Goal: Task Accomplishment & Management: Manage account settings

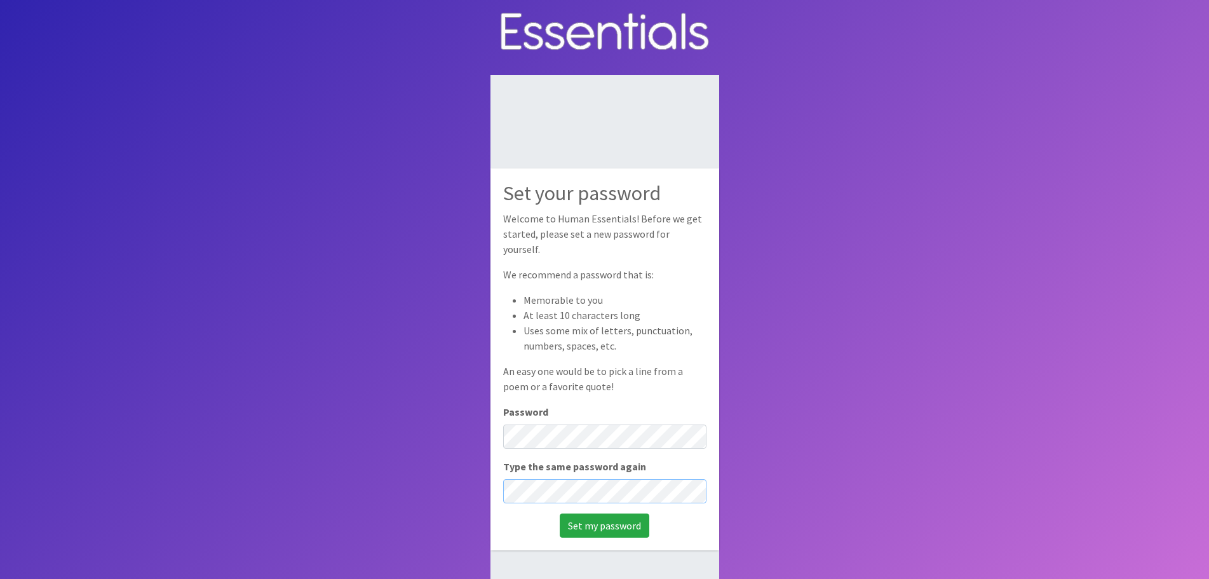
click at [560, 513] on input "Set my password" at bounding box center [605, 525] width 90 height 24
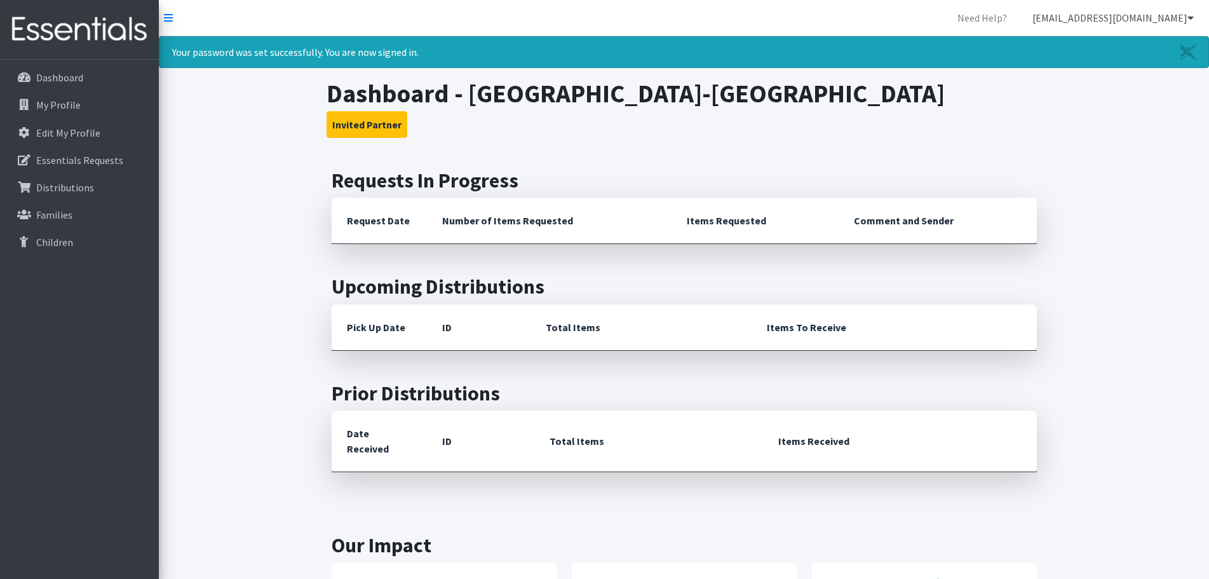
click at [1195, 17] on link "[EMAIL_ADDRESS][DOMAIN_NAME]" at bounding box center [1113, 17] width 182 height 25
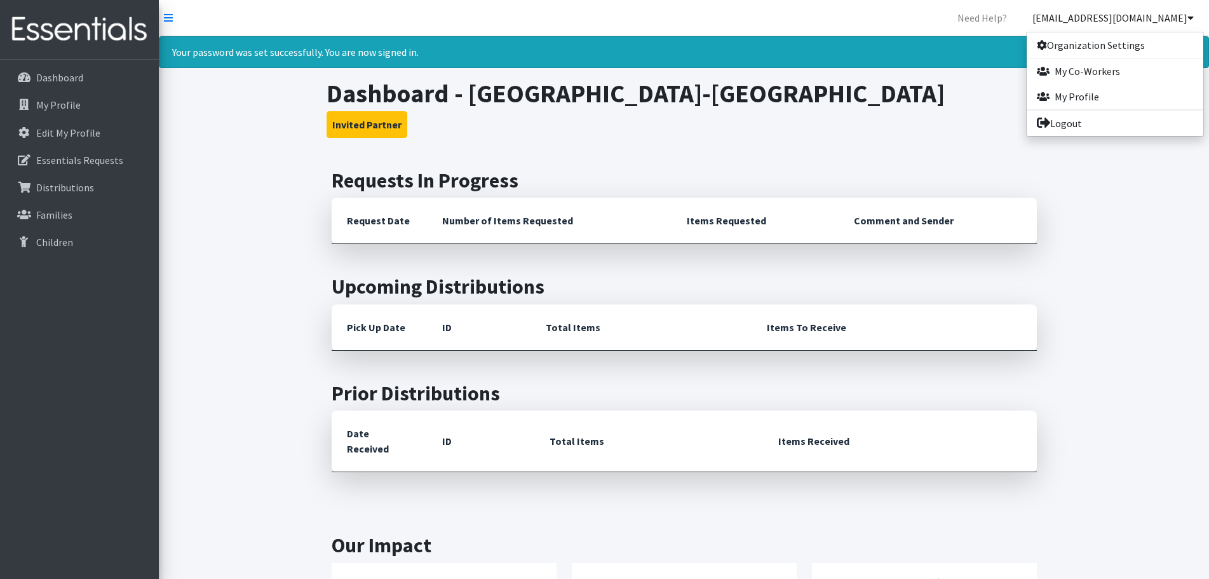
click at [1195, 17] on link "[EMAIL_ADDRESS][DOMAIN_NAME]" at bounding box center [1113, 17] width 182 height 25
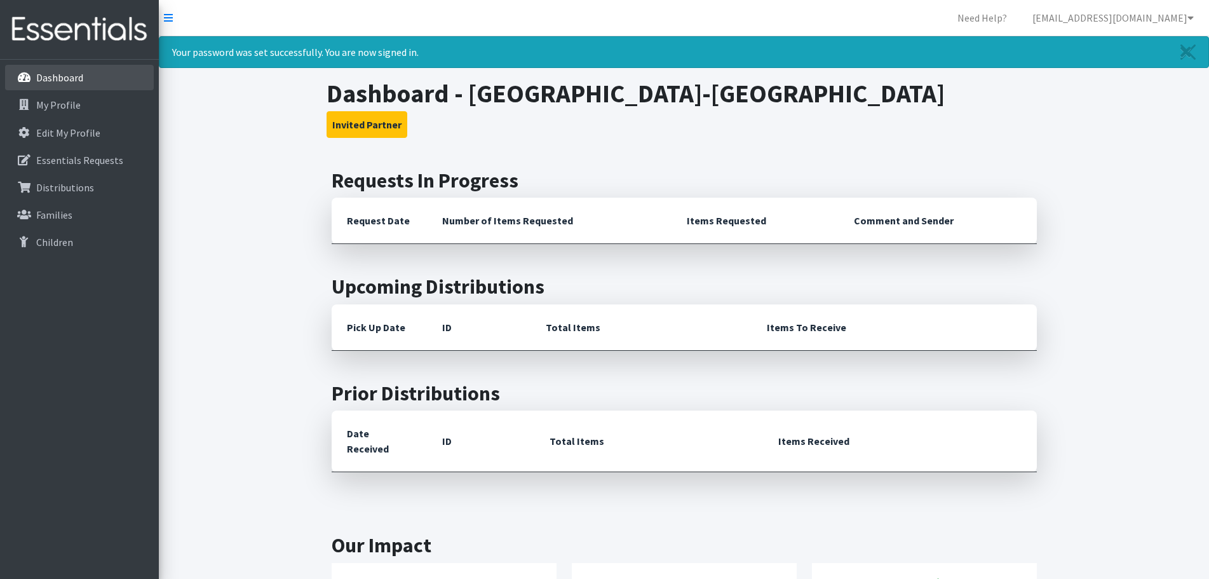
click at [80, 71] on p "Dashboard" at bounding box center [59, 77] width 47 height 13
click at [88, 114] on link "My Profile" at bounding box center [79, 104] width 149 height 25
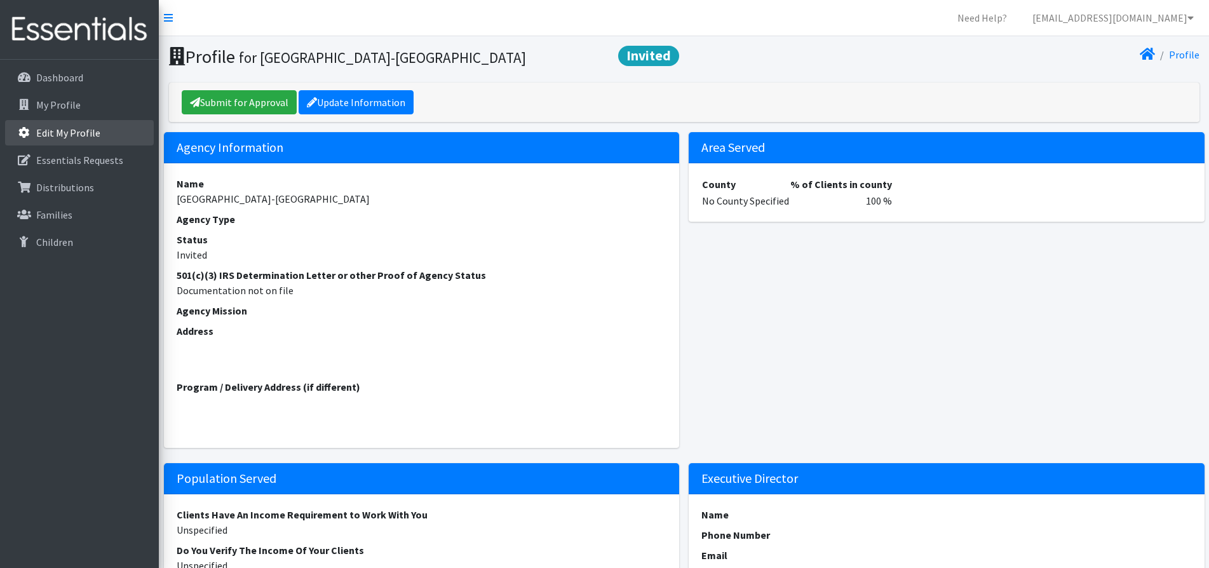
click at [136, 137] on link "Edit My Profile" at bounding box center [79, 132] width 149 height 25
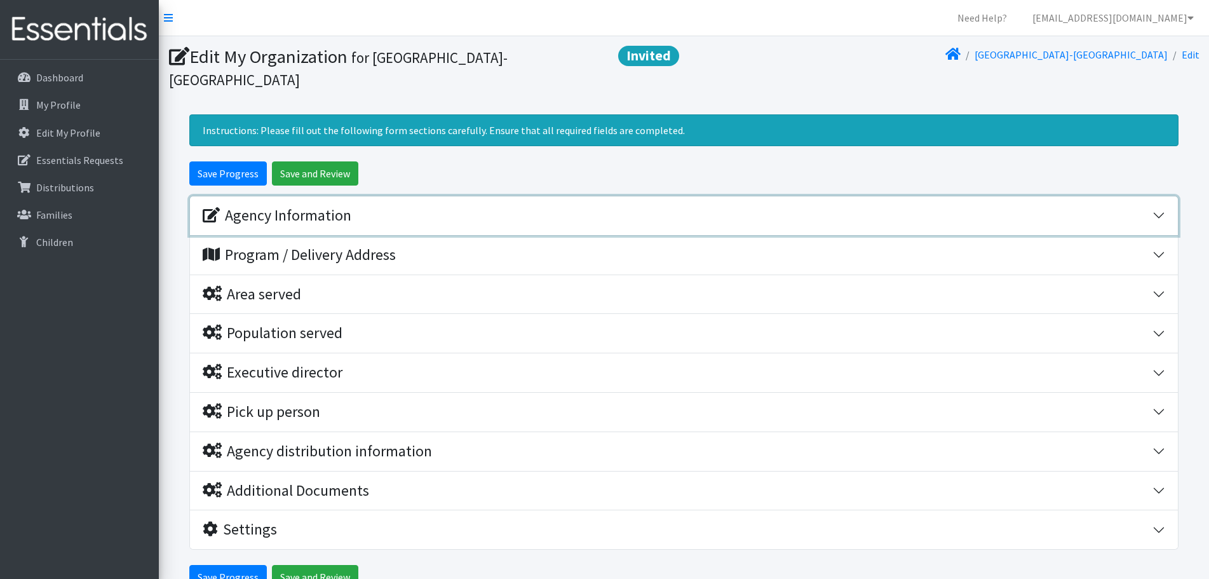
click at [478, 212] on div "Agency Information" at bounding box center [678, 216] width 950 height 18
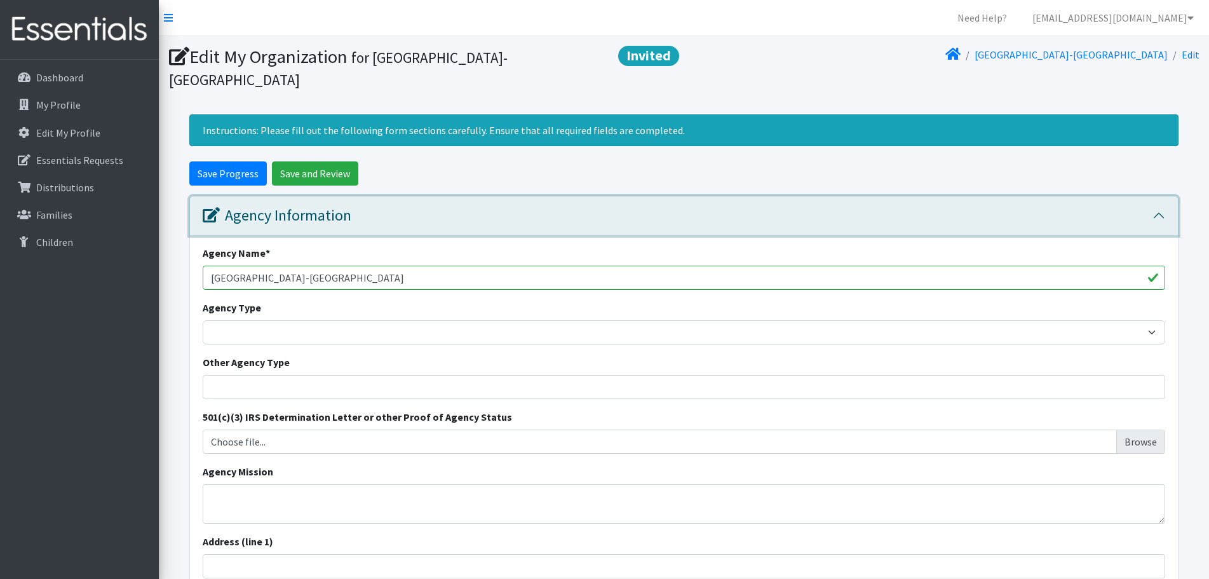
scroll to position [127, 0]
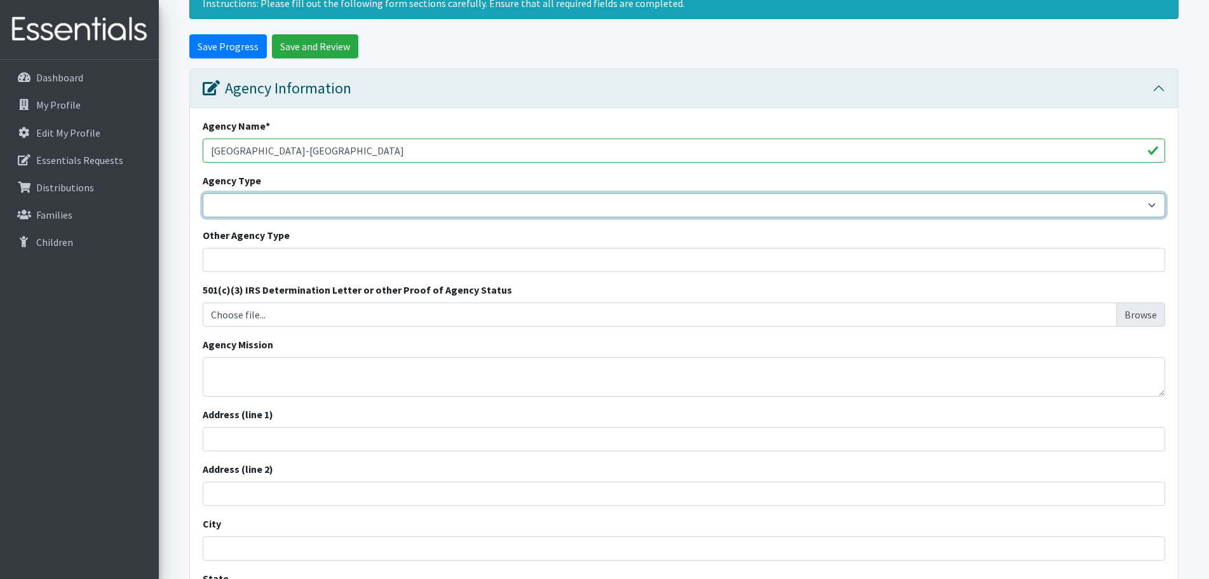
click at [478, 193] on select "Basic Needs Bank Career technical training Child abuse resource center Church o…" at bounding box center [684, 205] width 963 height 24
select select "es"
click at [203, 193] on select "Basic Needs Bank Career technical training Child abuse resource center Church o…" at bounding box center [684, 205] width 963 height 24
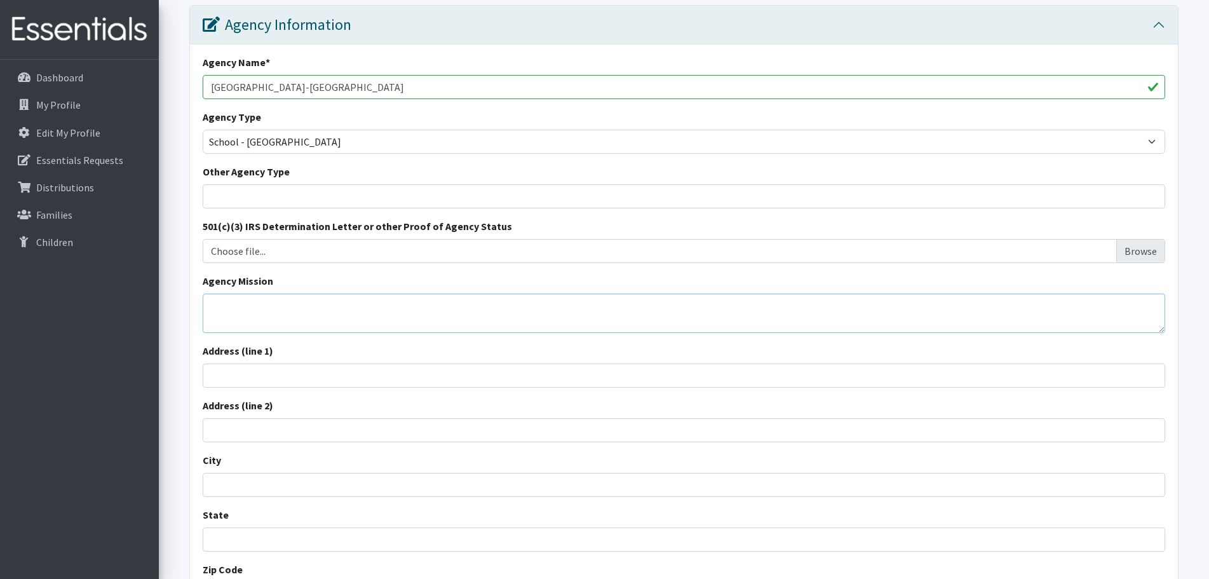
click at [403, 314] on textarea "Agency Mission" at bounding box center [684, 313] width 963 height 39
paste textarea "In partnership with our community, [GEOGRAPHIC_DATA]'s Upper Campus will develo…"
type textarea "In partnership with our community, [GEOGRAPHIC_DATA]'s Upper Campus will develo…"
click at [358, 381] on input "Address (line 1)" at bounding box center [684, 375] width 963 height 24
paste input "1261 Kelly Mill Road, Blythewood, SC 29016"
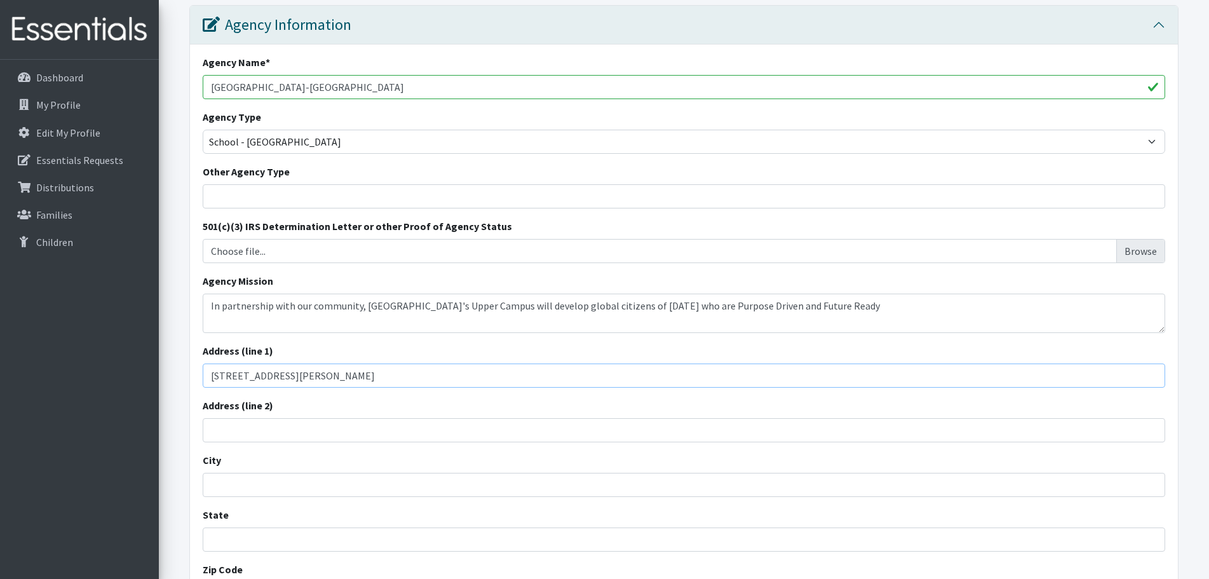
click at [334, 374] on input "1261 Kelly Mill Road, Blythewood, SC 29016" at bounding box center [684, 375] width 963 height 24
click at [332, 374] on input "1261 Kelly Mill Road, Blythewood, SC 29016" at bounding box center [684, 375] width 963 height 24
type input "1261 Kelly Mill Road, , SC 29016"
click at [327, 477] on input "City" at bounding box center [684, 485] width 963 height 24
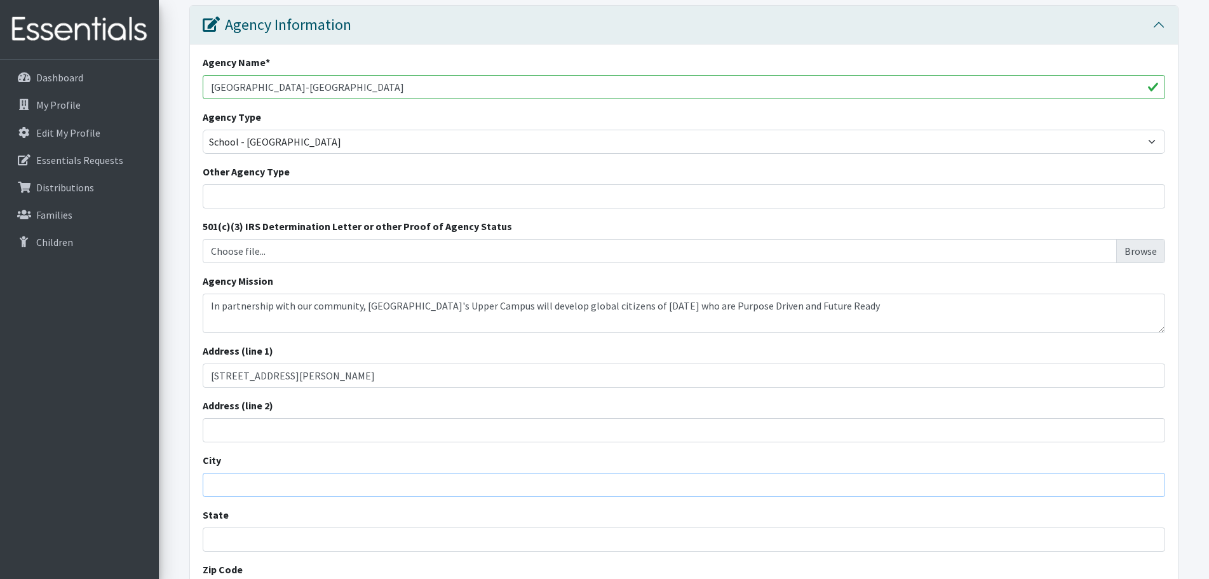
paste input "Blythewood"
type input "Blythewood"
click at [308, 379] on input "1261 Kelly Mill Road, , SC 29016" at bounding box center [684, 375] width 963 height 24
type input "1261 Kelly Mill Road, , 29016"
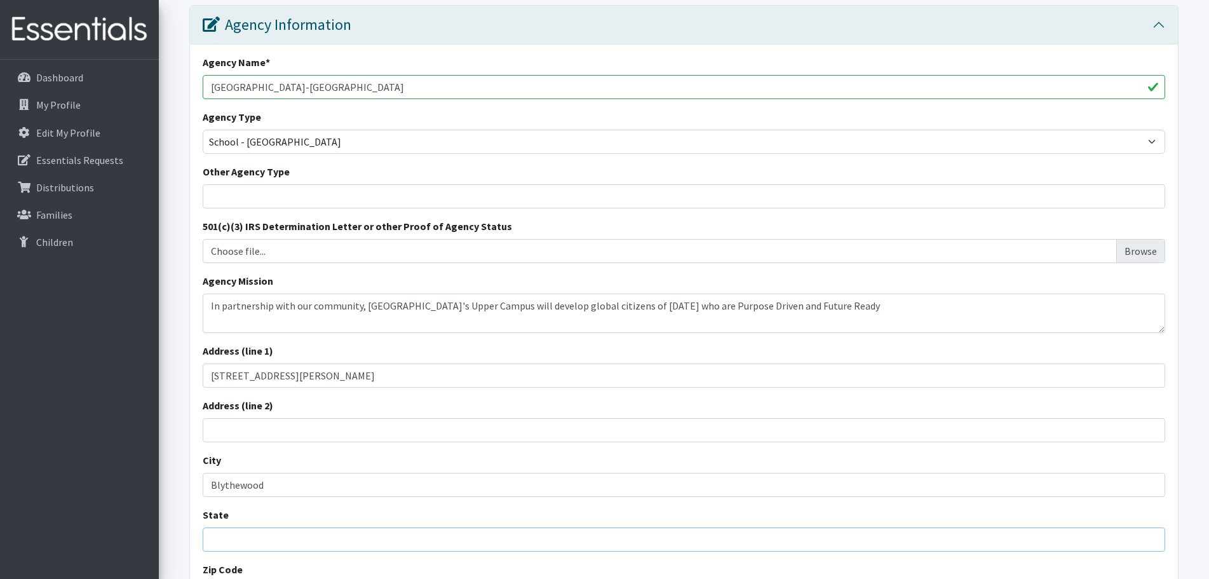
click at [346, 545] on input "State" at bounding box center [684, 539] width 963 height 24
paste input "SC"
type input "SC"
click at [322, 376] on input "1261 Kelly Mill Road, , 29016" at bounding box center [684, 375] width 963 height 24
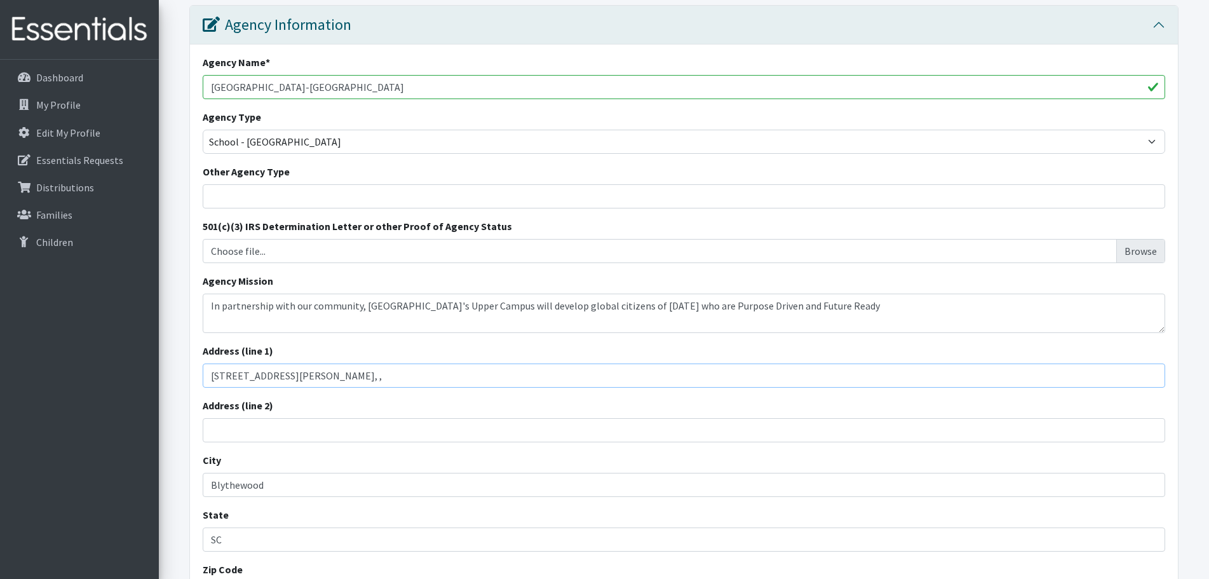
scroll to position [381, 0]
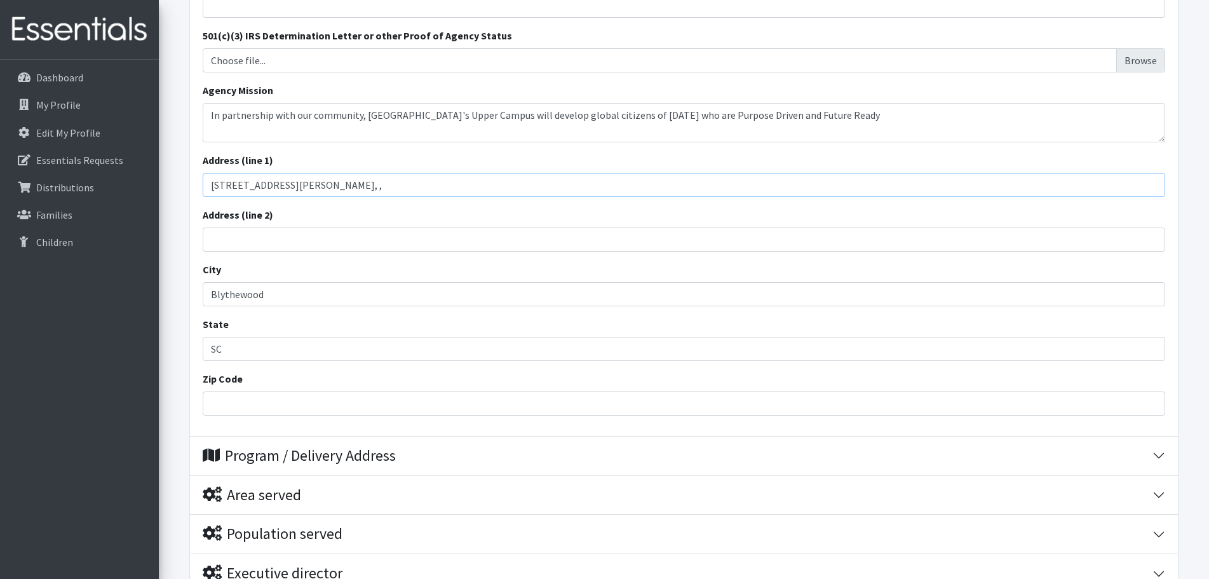
type input "1261 Kelly Mill Road, ,"
click at [330, 414] on input "Zip Code" at bounding box center [684, 403] width 963 height 24
paste input "29016"
type input "29016"
click at [379, 196] on input "1261 Kelly Mill Road, ," at bounding box center [684, 185] width 963 height 24
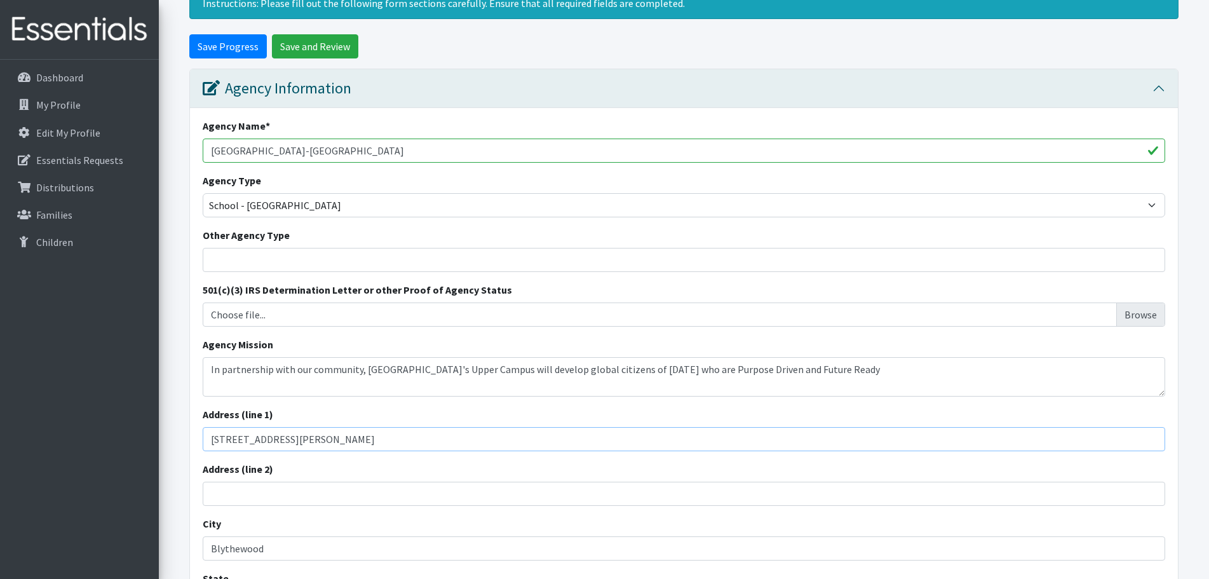
scroll to position [508, 0]
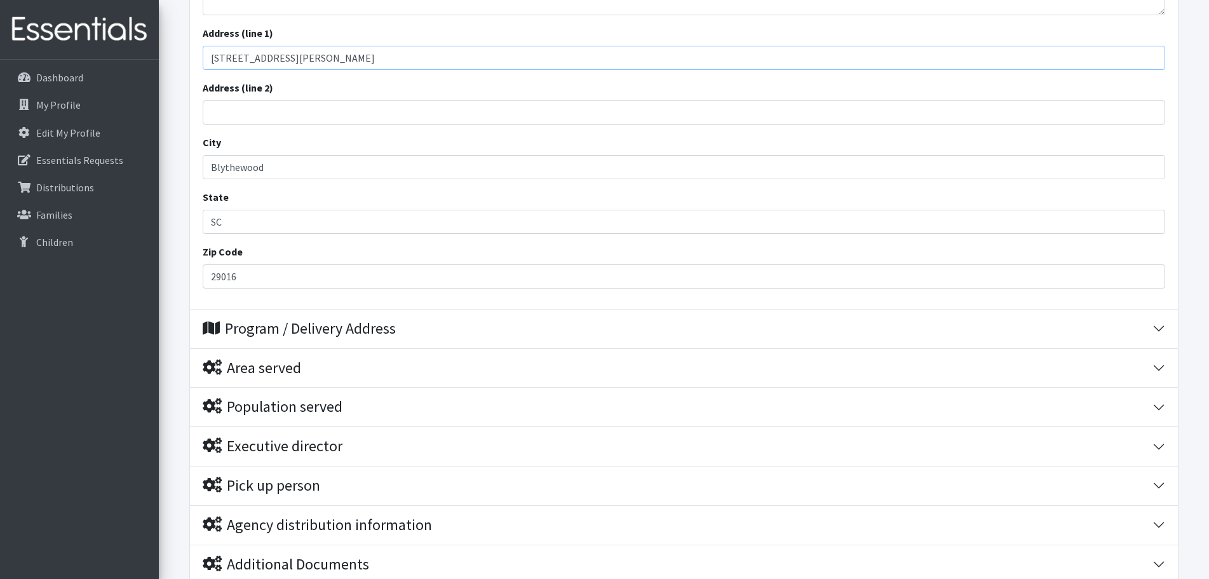
type input "[STREET_ADDRESS][PERSON_NAME]"
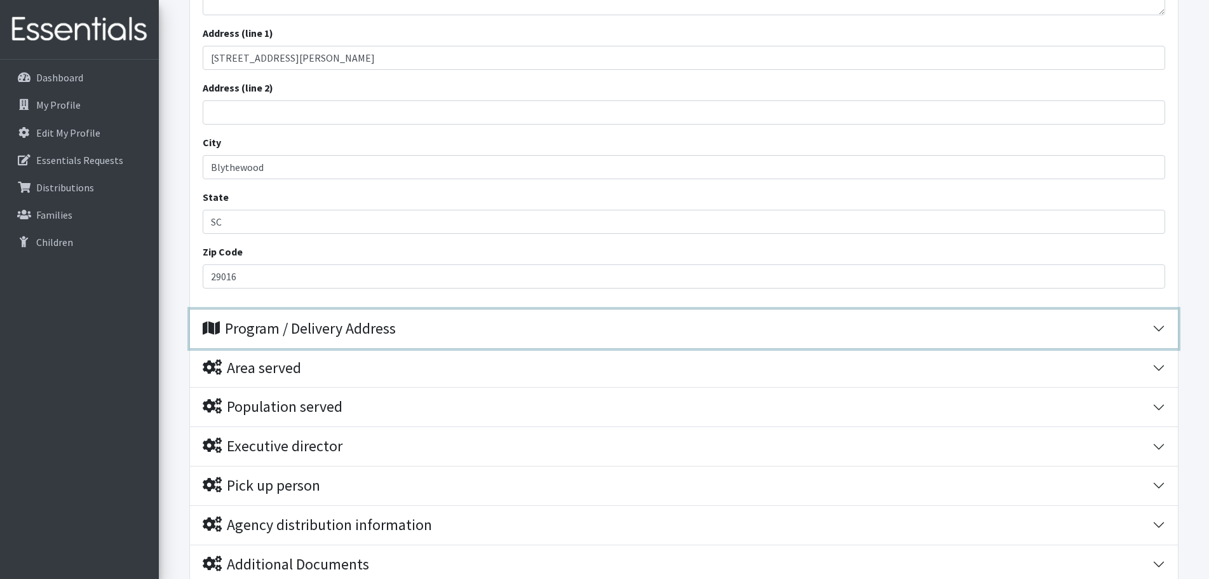
click at [387, 325] on div "Program / Delivery Address" at bounding box center [299, 329] width 193 height 18
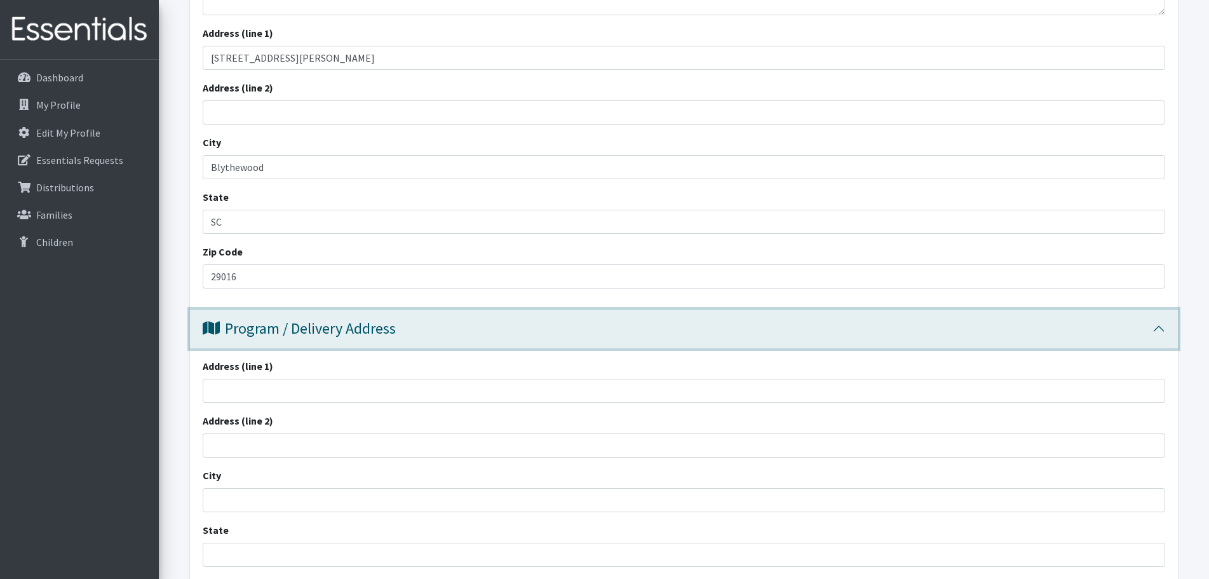
scroll to position [635, 0]
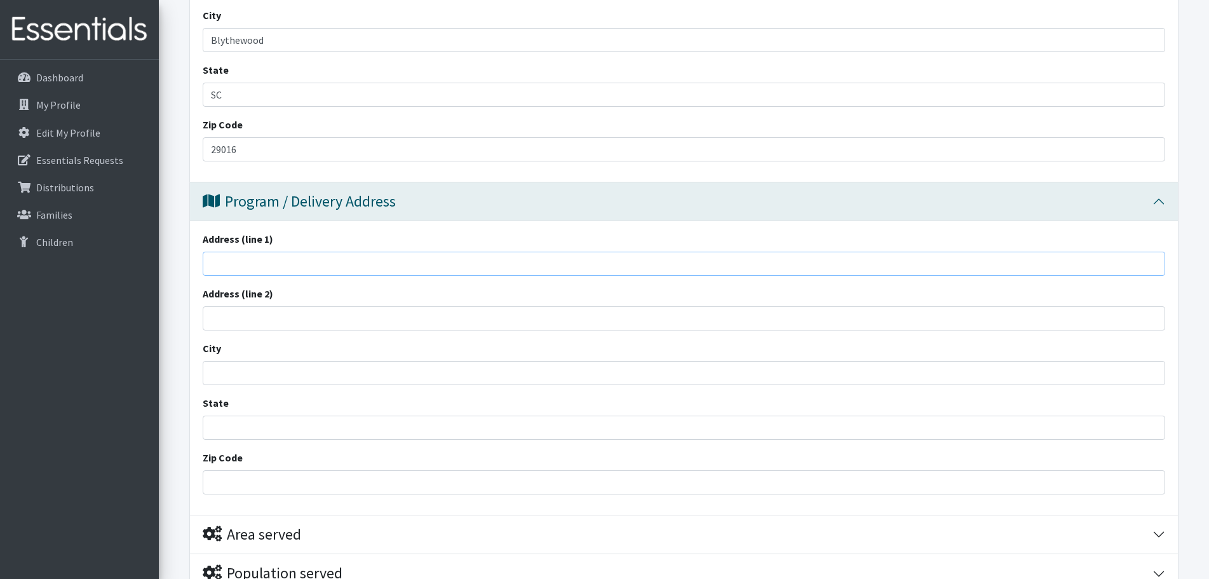
click at [379, 268] on input "Address (line 1)" at bounding box center [684, 264] width 963 height 24
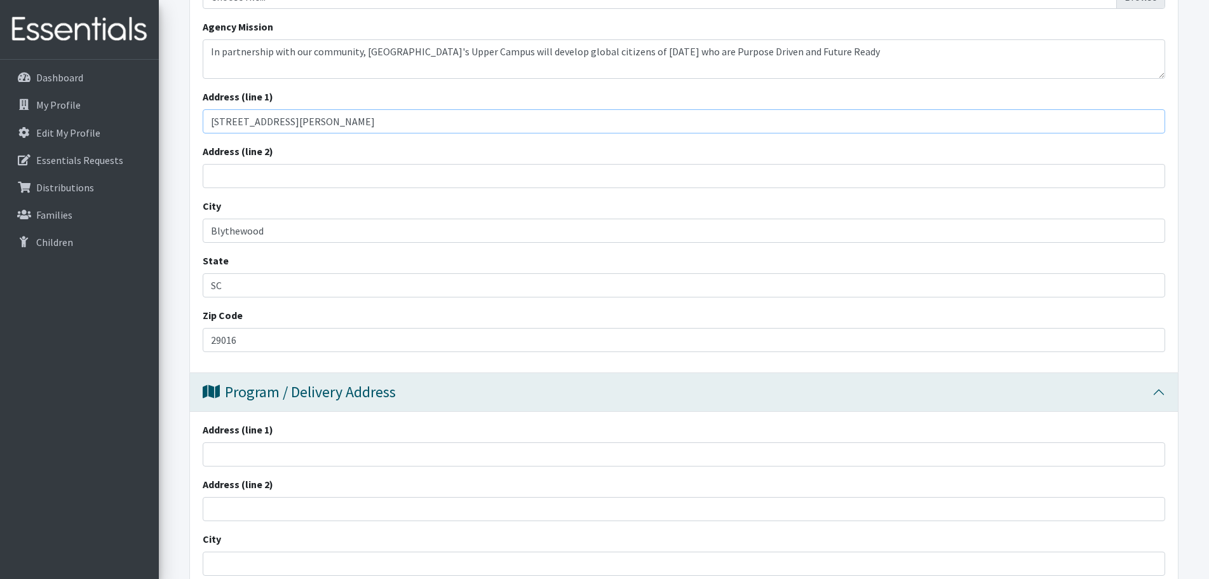
click at [355, 123] on input "[STREET_ADDRESS][PERSON_NAME]" at bounding box center [684, 121] width 963 height 24
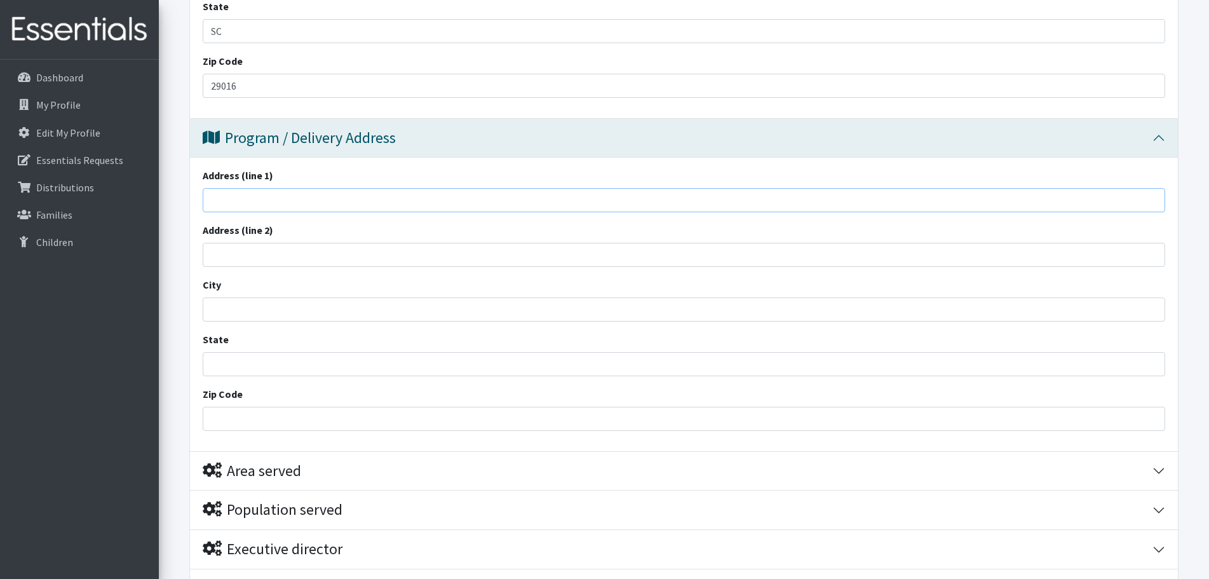
click at [365, 200] on input "Address (line 1)" at bounding box center [684, 200] width 963 height 24
paste input "[STREET_ADDRESS][PERSON_NAME]"
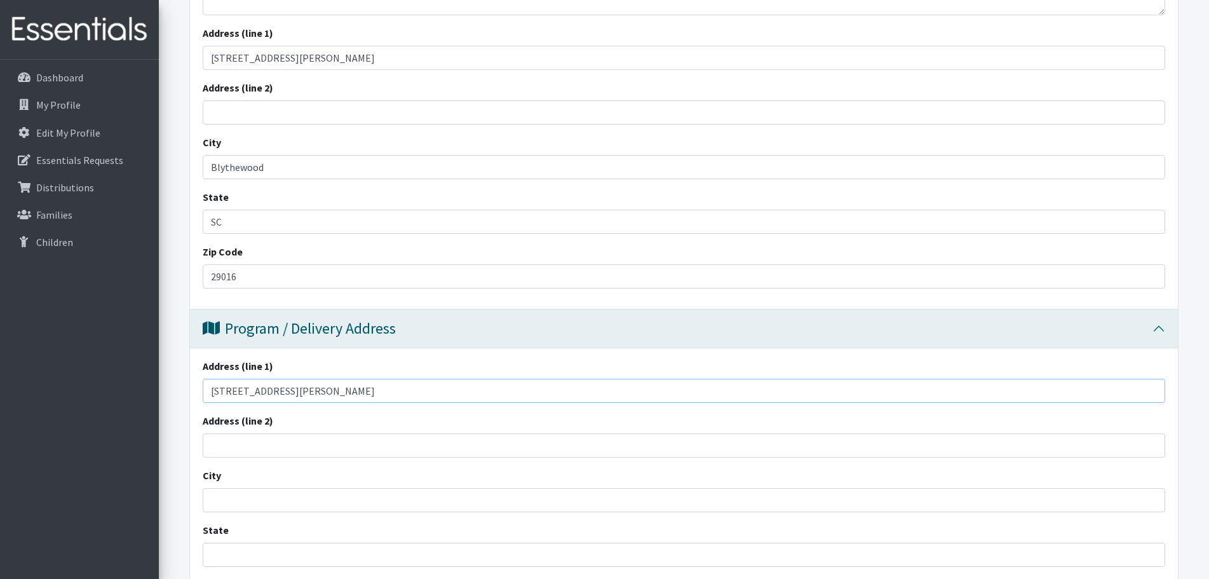
scroll to position [445, 0]
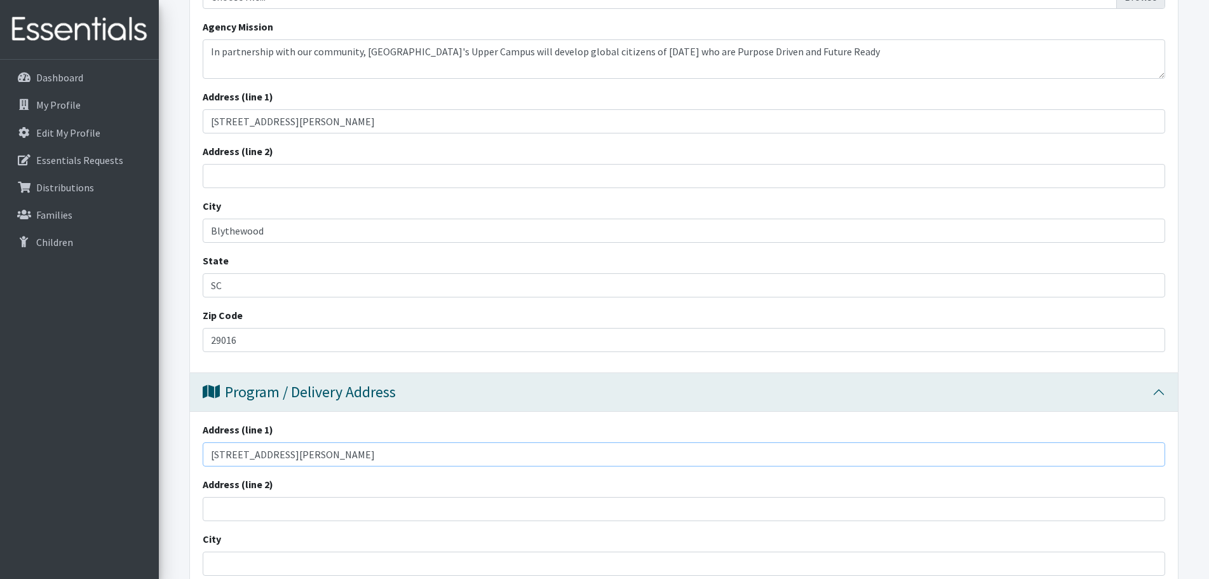
type input "[STREET_ADDRESS][PERSON_NAME]"
click at [289, 230] on input "Blythewood" at bounding box center [684, 231] width 963 height 24
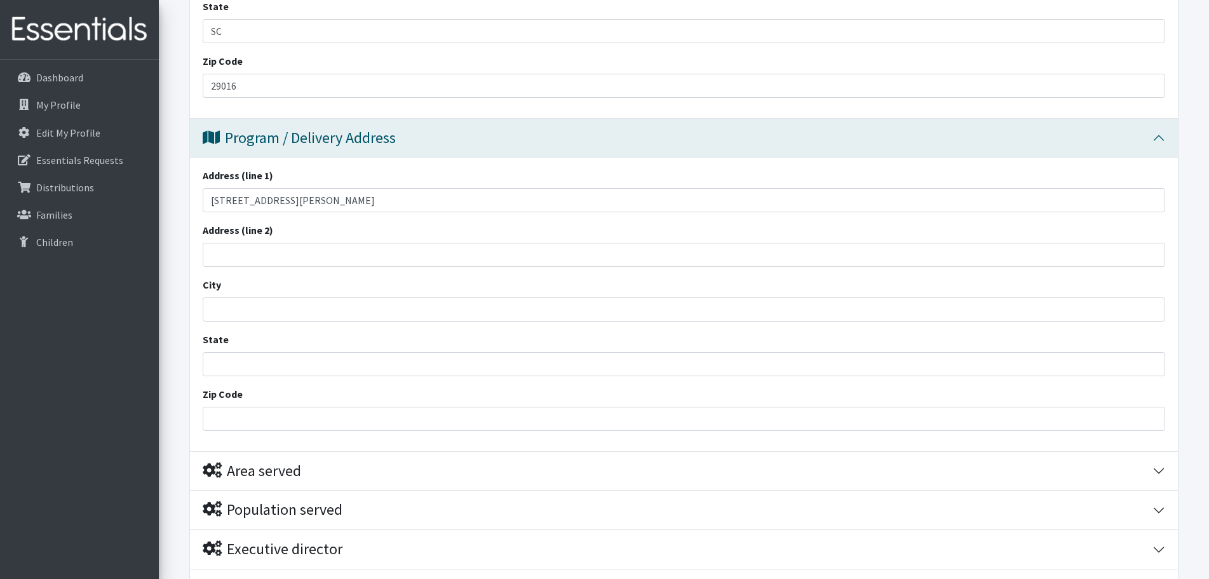
scroll to position [763, 0]
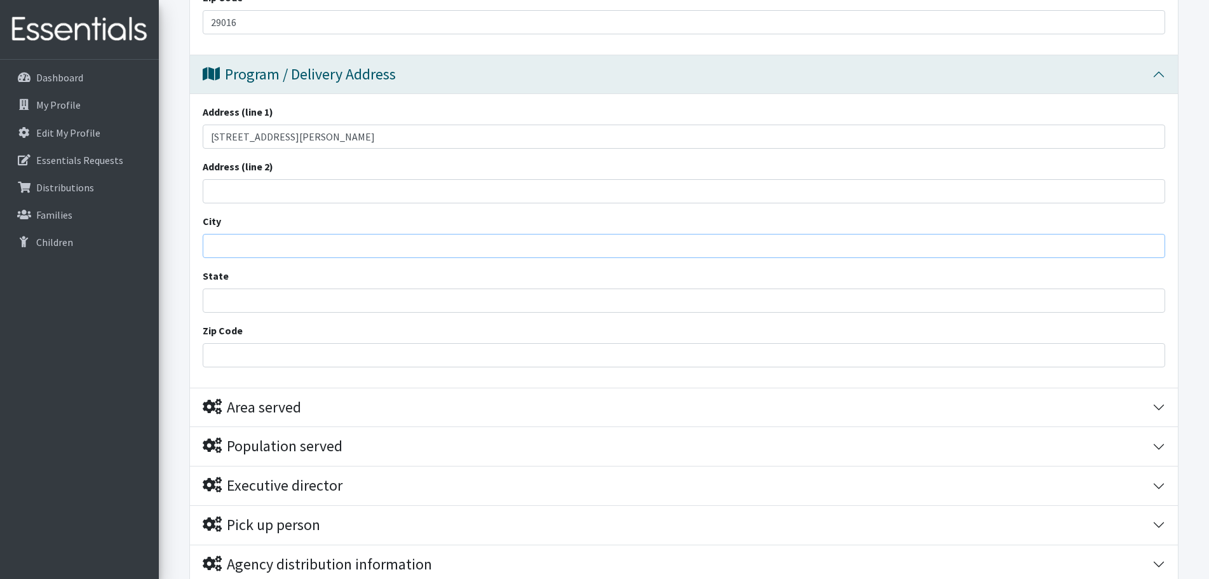
click at [295, 241] on input "City" at bounding box center [684, 246] width 963 height 24
paste input "Blythewood"
type input "Blythewood"
type input "SC"
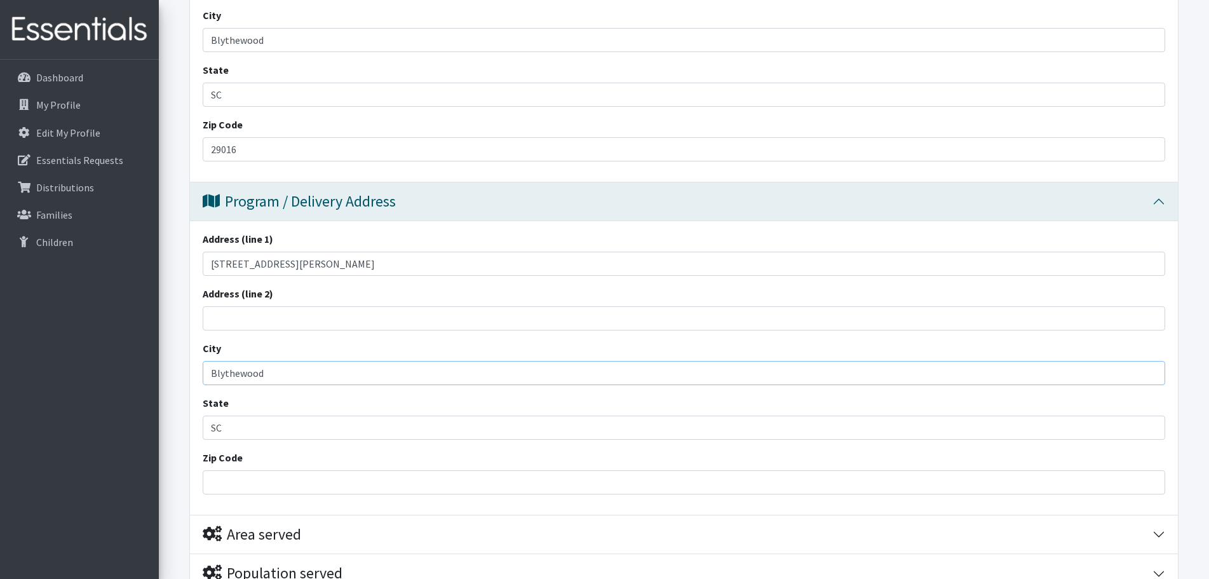
scroll to position [572, 0]
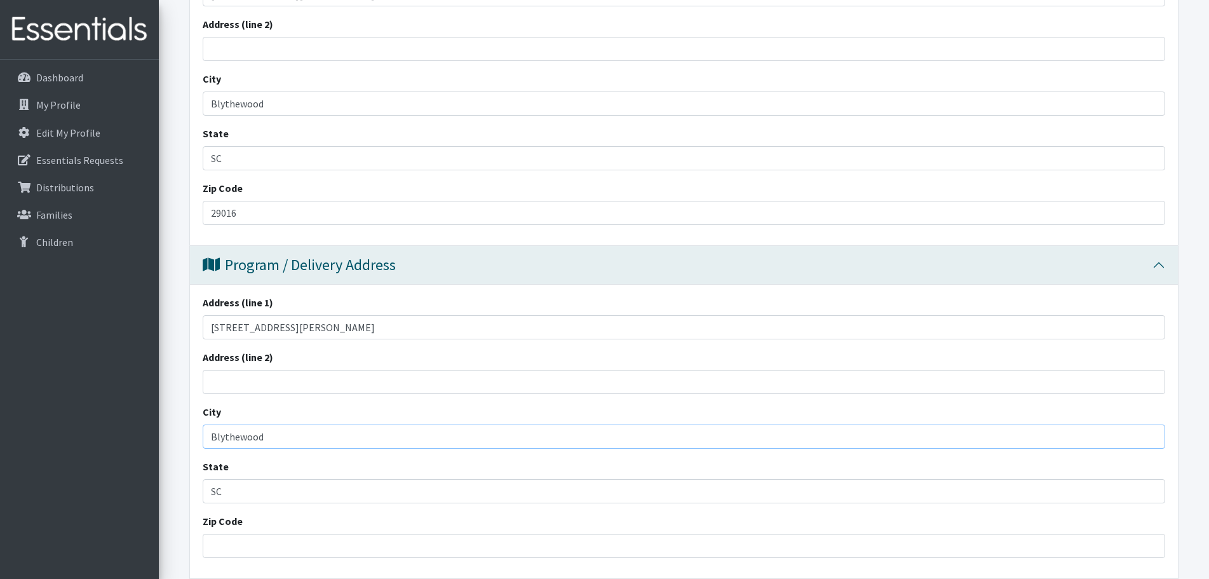
type input "Blythewood"
click at [290, 219] on input "29016" at bounding box center [684, 213] width 963 height 24
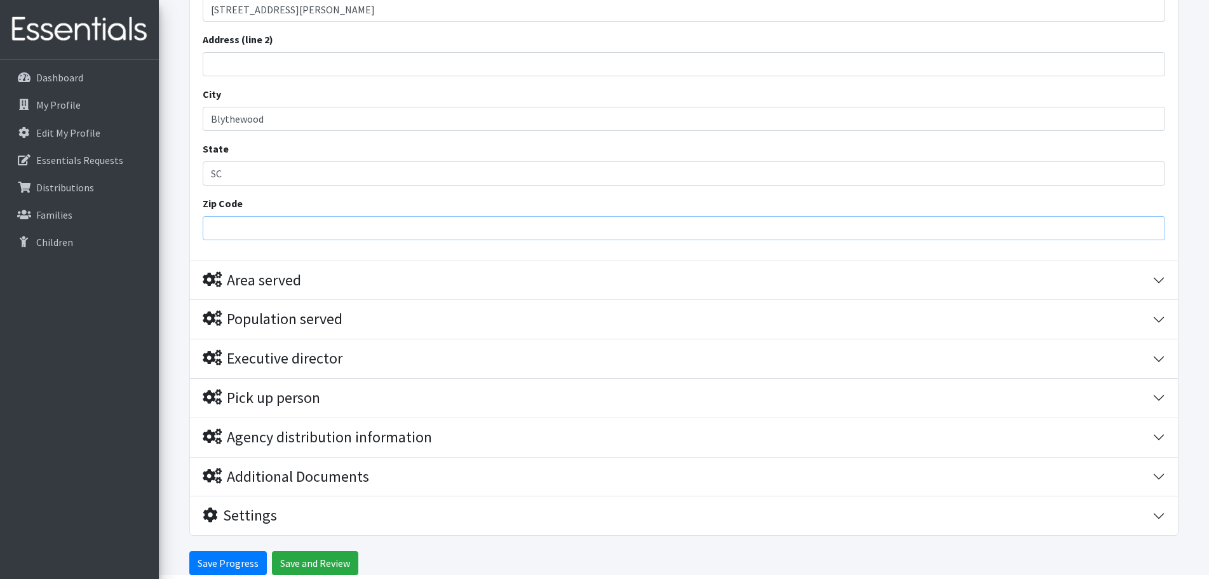
click at [295, 224] on input "Zip Code" at bounding box center [684, 228] width 963 height 24
paste input "29016"
type input "29016"
click at [349, 172] on input "SC" at bounding box center [684, 173] width 963 height 24
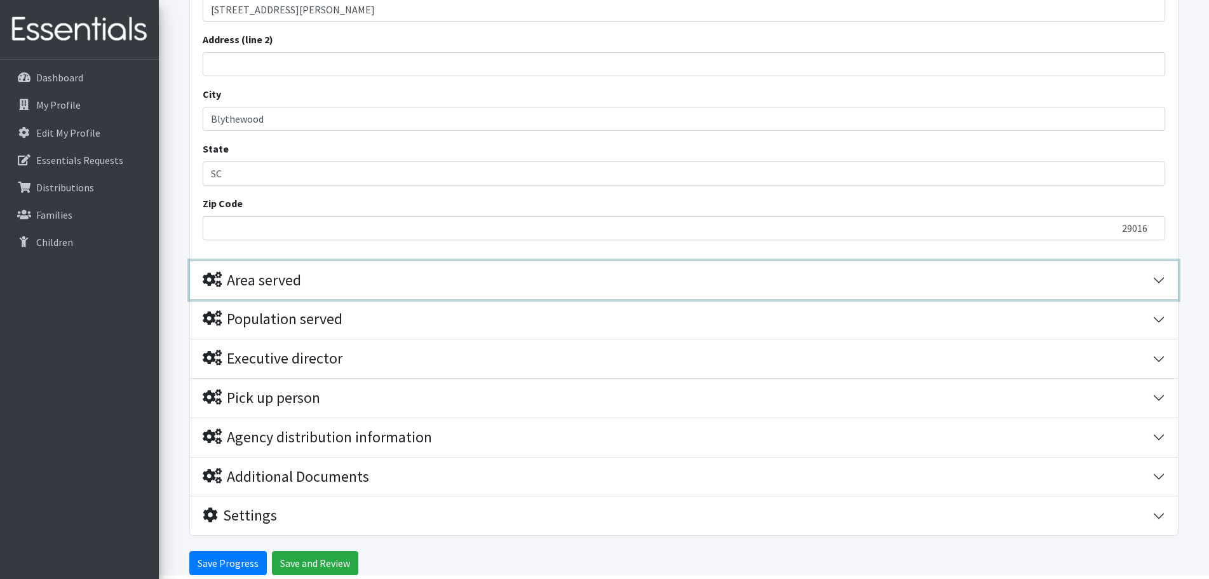
click at [227, 288] on div "Area served" at bounding box center [252, 280] width 98 height 18
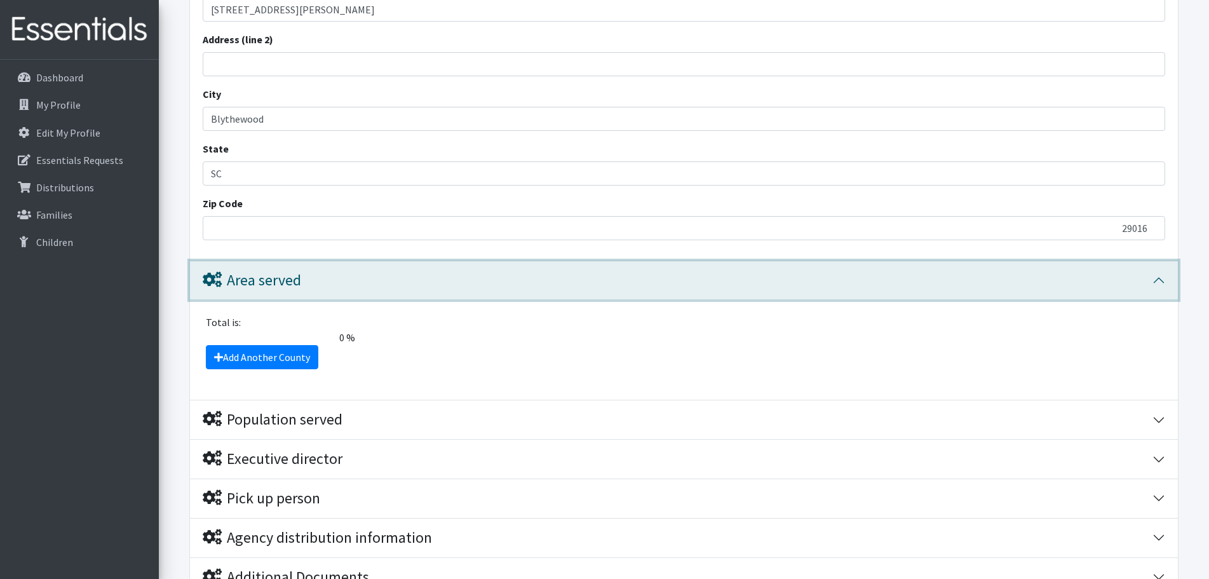
scroll to position [990, 0]
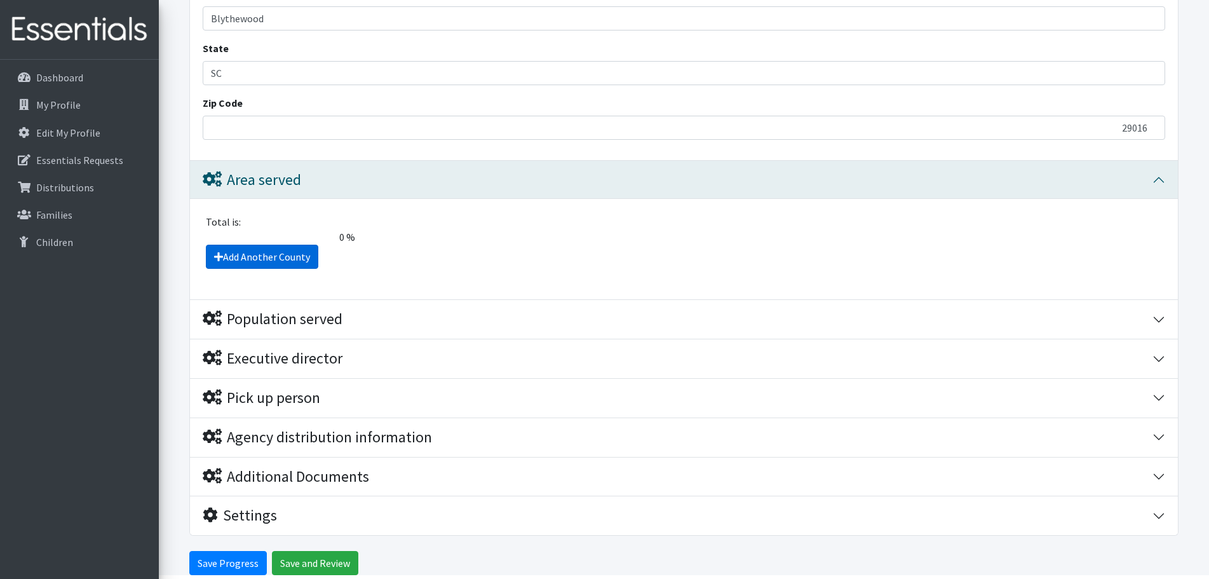
click at [301, 256] on link "Add Another County" at bounding box center [262, 257] width 112 height 24
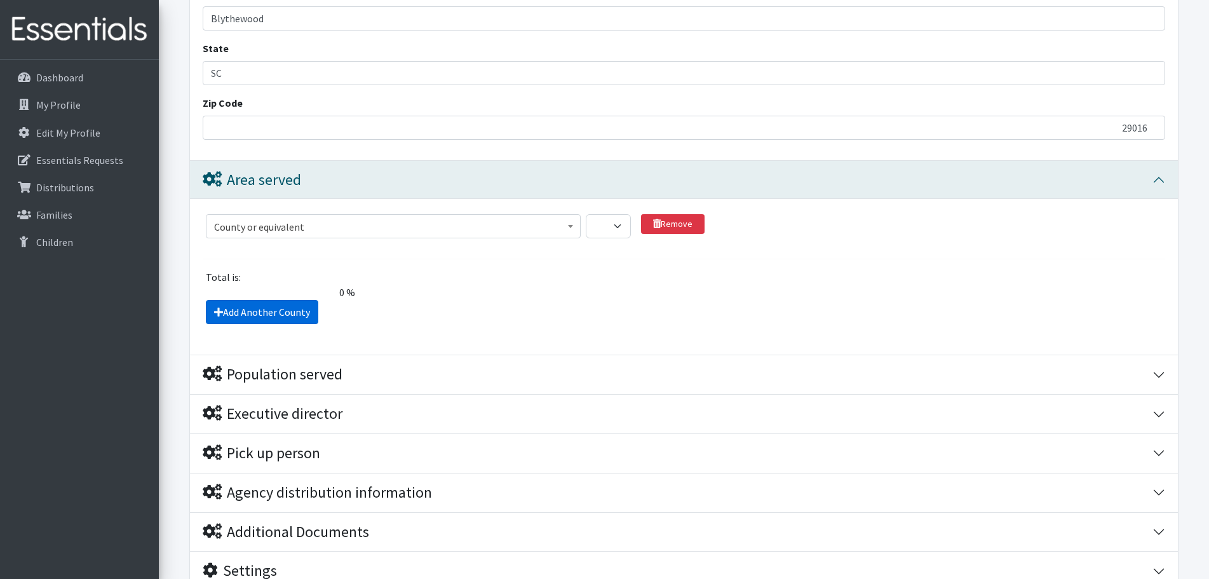
scroll to position [1099, 0]
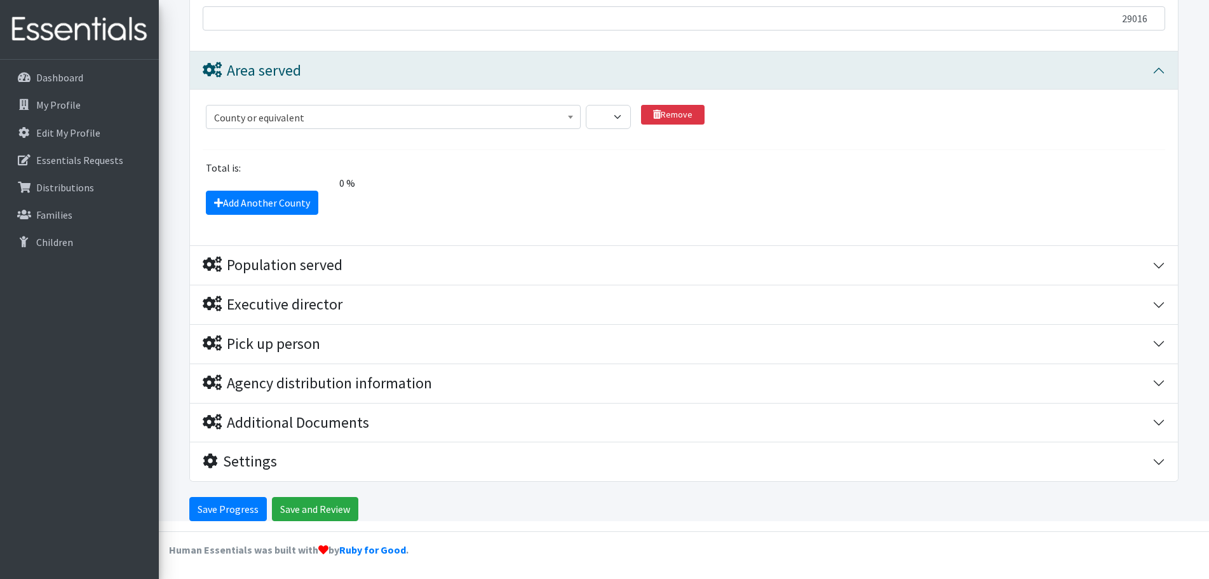
click at [524, 119] on span "County or equivalent" at bounding box center [393, 118] width 358 height 18
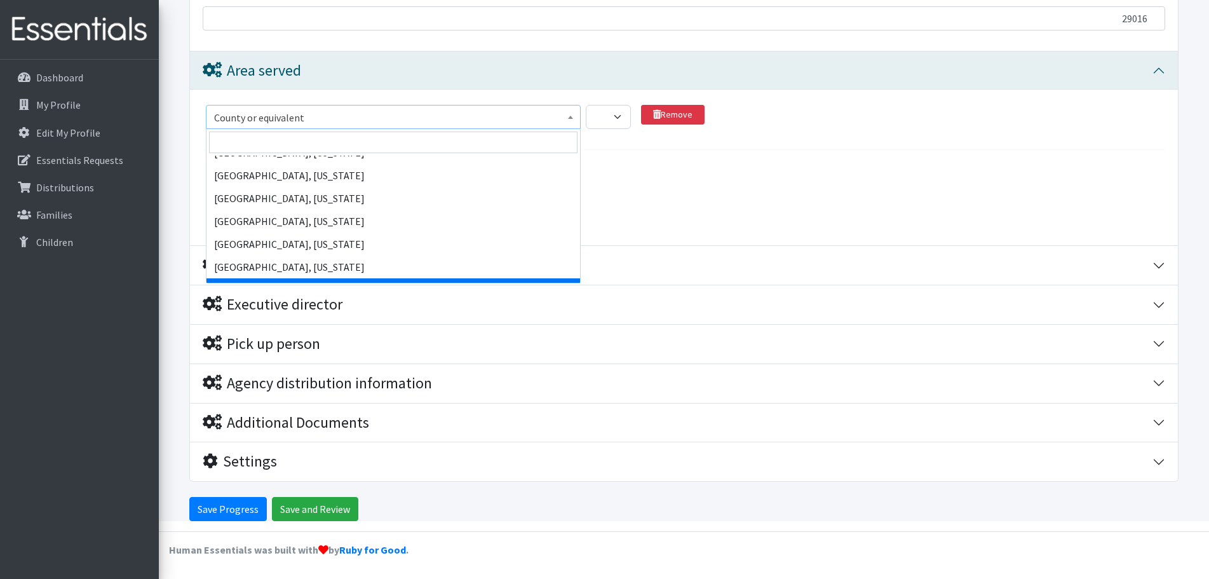
scroll to position [56912, 0]
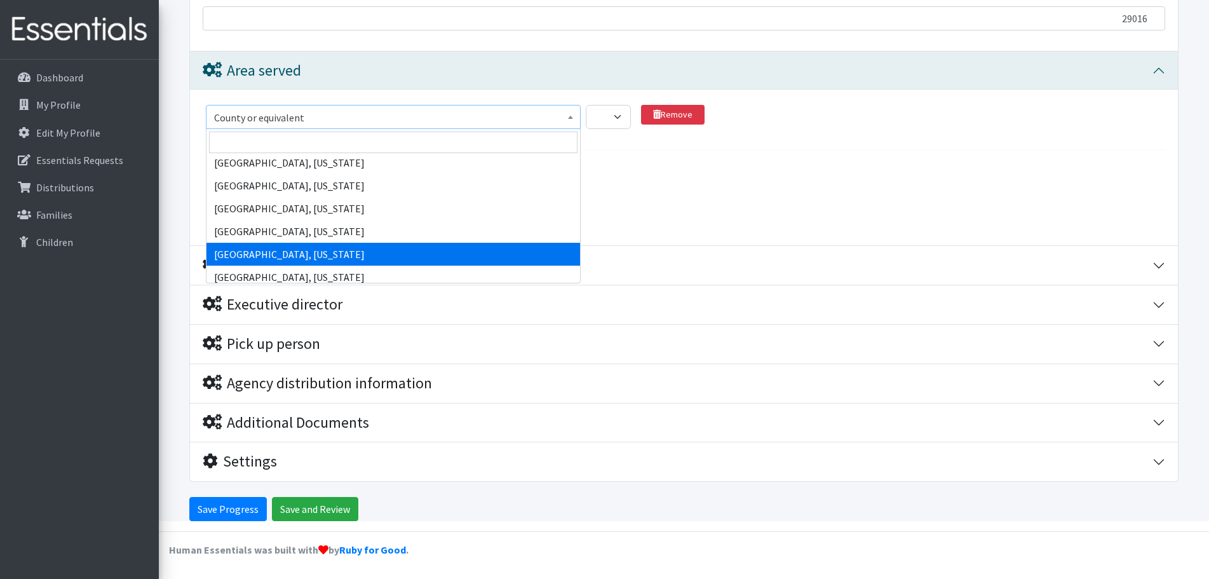
select select "2459"
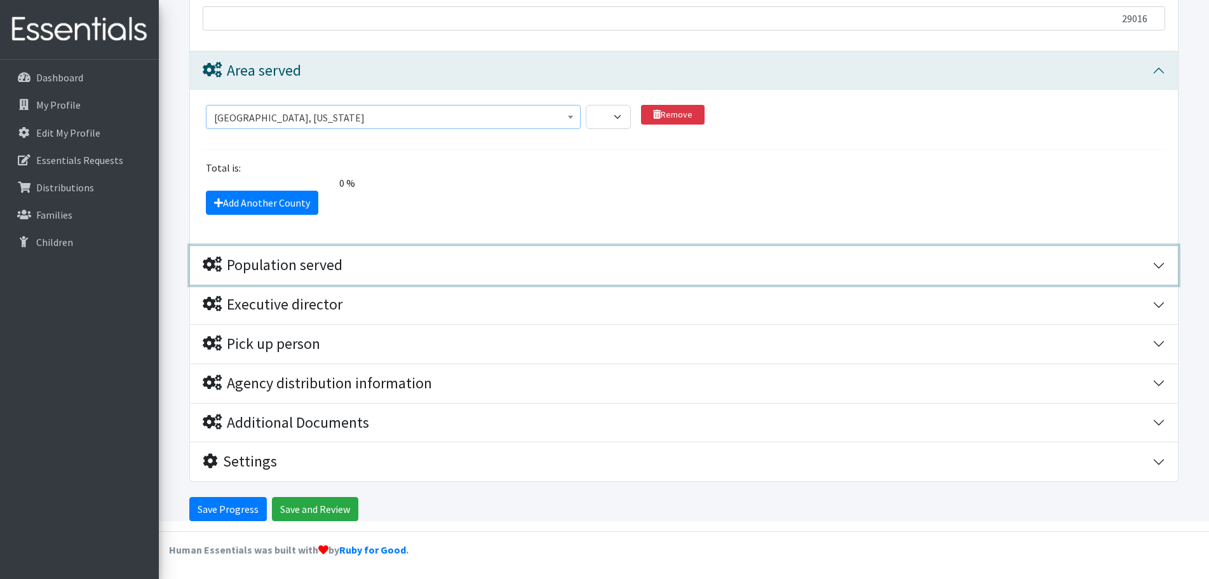
click at [458, 257] on div "Population served" at bounding box center [678, 265] width 950 height 18
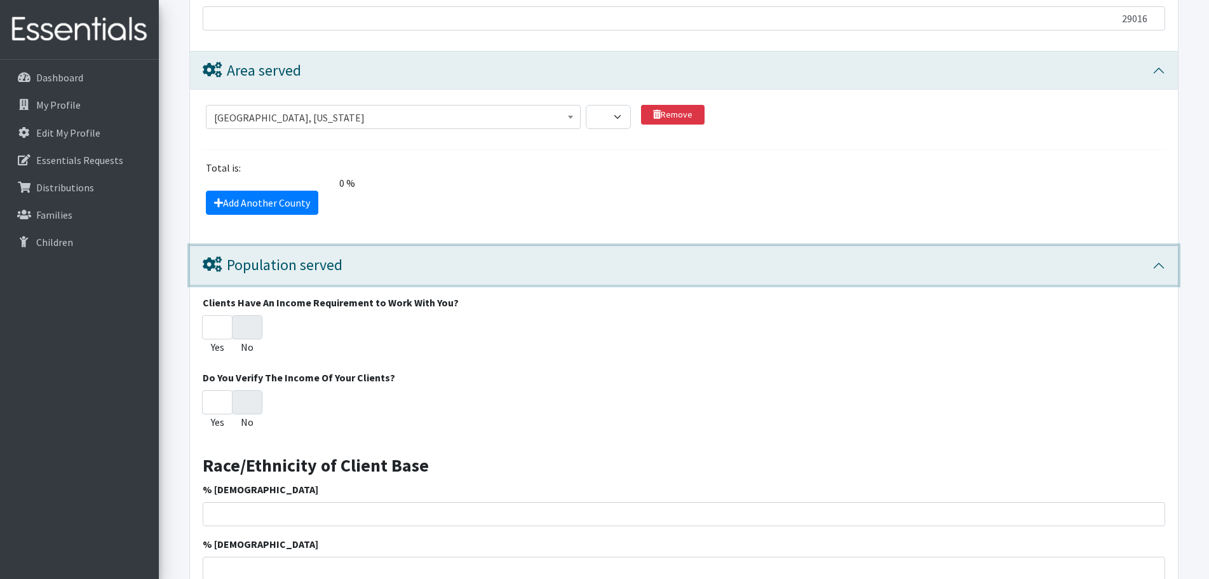
scroll to position [2053, 0]
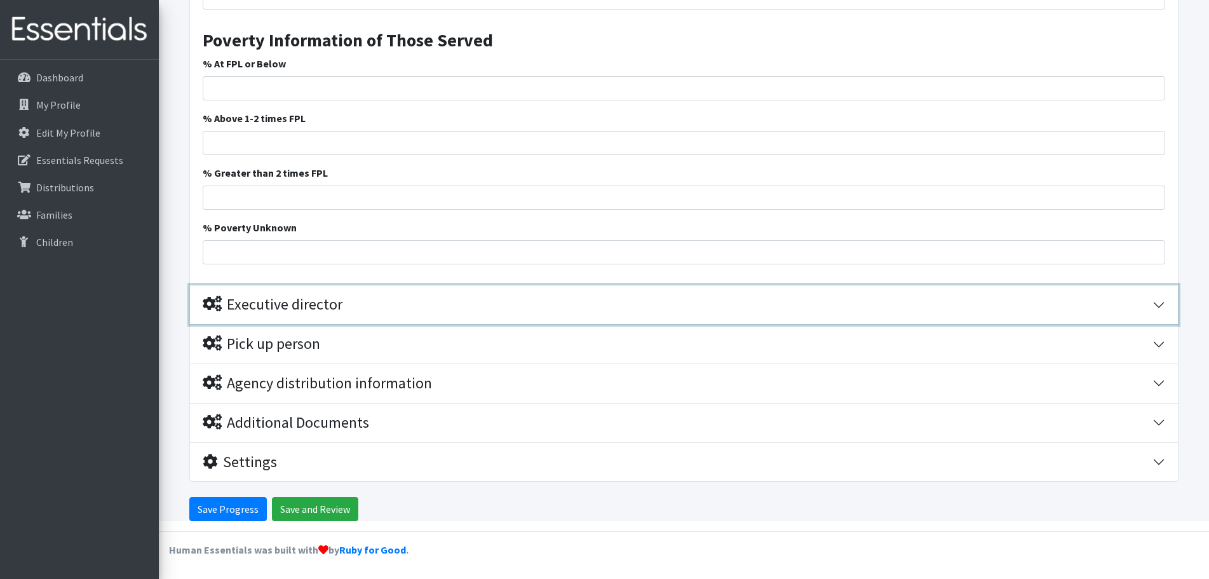
click at [440, 301] on div "Executive director" at bounding box center [678, 304] width 950 height 18
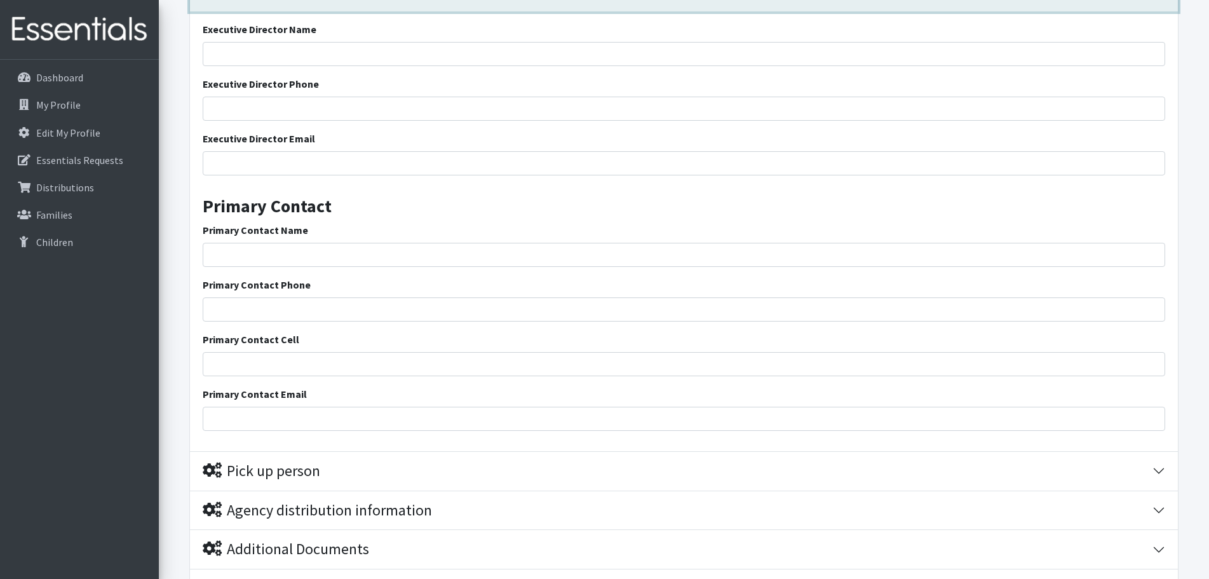
scroll to position [2429, 0]
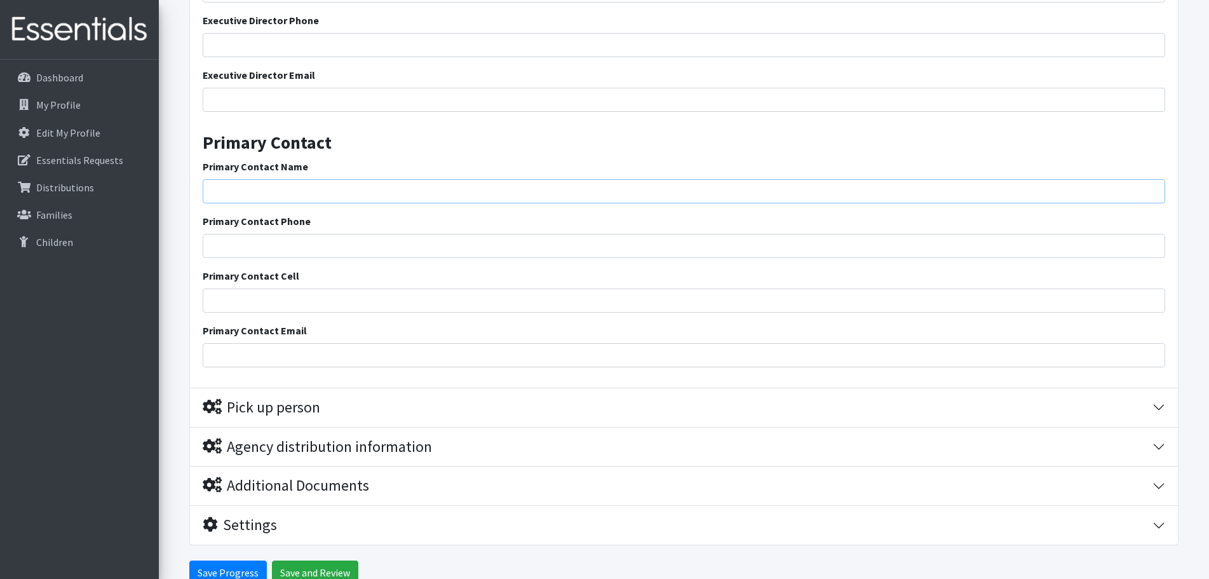
click at [367, 196] on input "Primary Contact Name" at bounding box center [684, 191] width 963 height 24
type input "[PERSON_NAME]"
type input "29016-8726"
type input "8035432784"
type input "[EMAIL_ADDRESS][DOMAIN_NAME]"
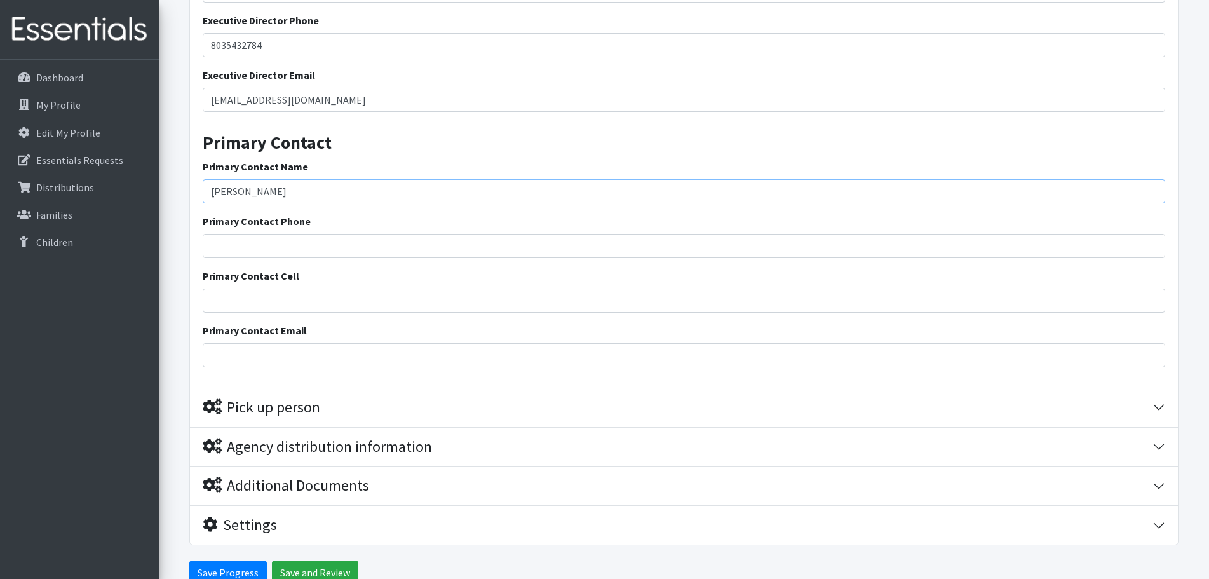
scroll to position [2302, 0]
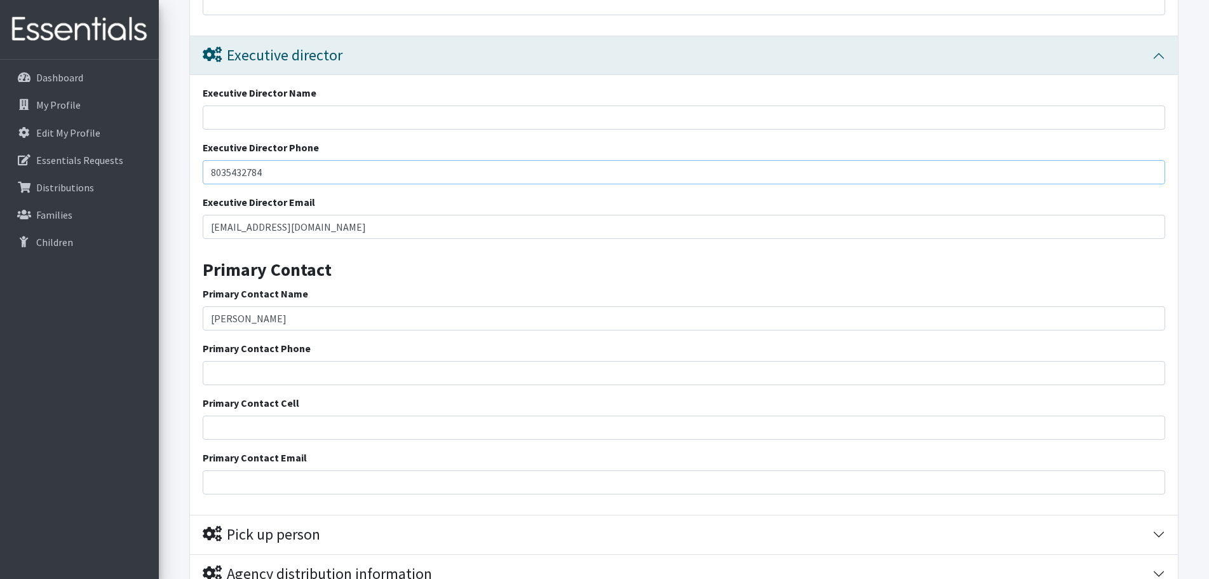
click at [311, 177] on input "8035432784" at bounding box center [684, 172] width 963 height 24
click at [287, 374] on input "Primary Contact Phone" at bounding box center [684, 373] width 963 height 24
paste input "8035432784"
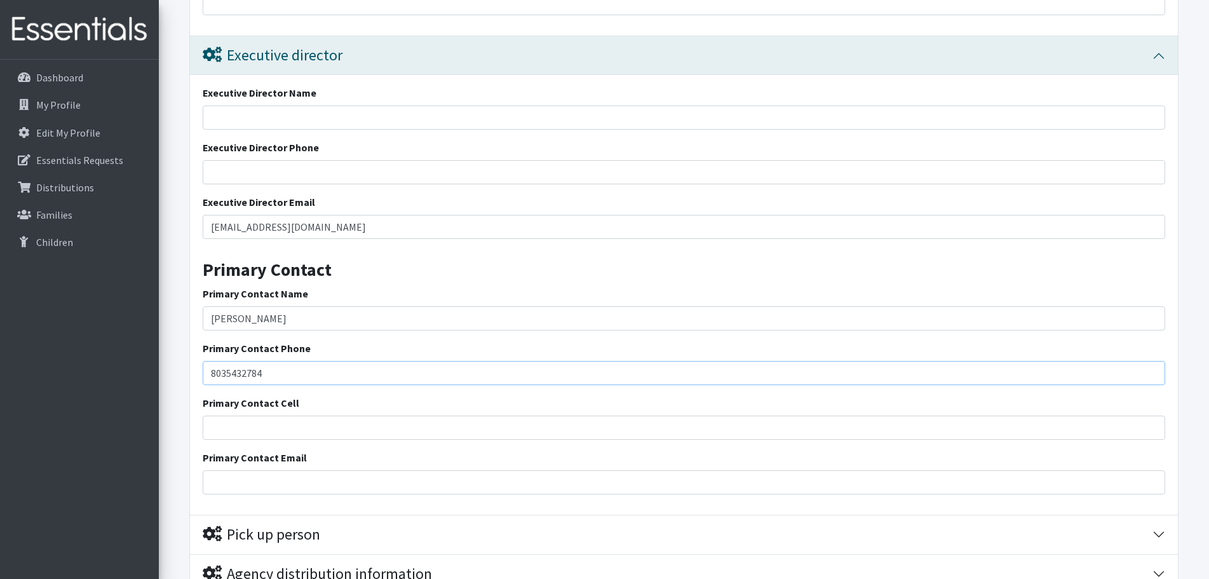
type input "8035432784"
click at [241, 426] on input "Primary Contact Cell" at bounding box center [684, 428] width 963 height 24
paste input "8035432784"
type input "8035432784"
click at [225, 471] on input "Primary Contact Email" at bounding box center [684, 482] width 963 height 24
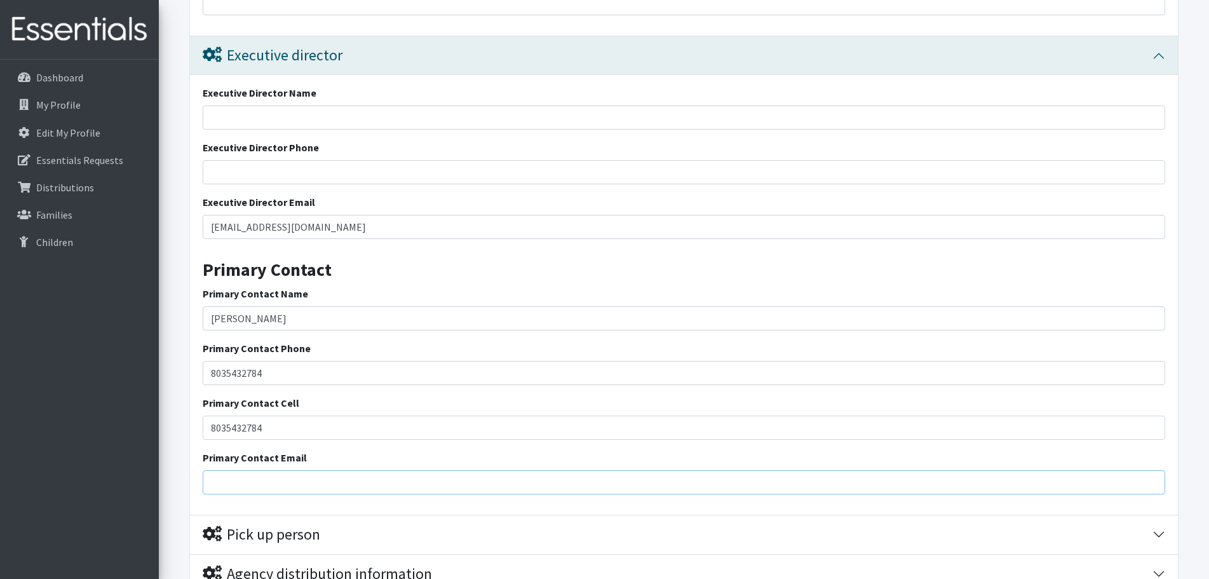
type input "[EMAIL_ADDRESS][DOMAIN_NAME]"
click at [284, 196] on label "Executive Director Email" at bounding box center [259, 201] width 112 height 15
click at [284, 215] on input "[EMAIL_ADDRESS][DOMAIN_NAME]" at bounding box center [684, 227] width 963 height 24
click at [273, 217] on input "[EMAIL_ADDRESS][DOMAIN_NAME]" at bounding box center [684, 227] width 963 height 24
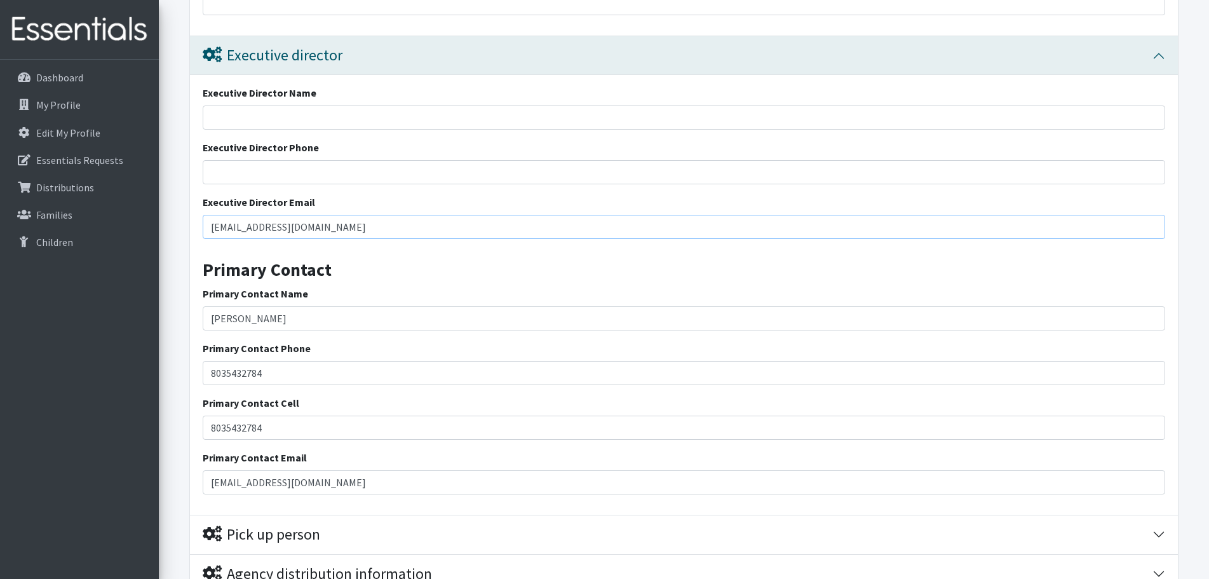
click at [273, 217] on input "[EMAIL_ADDRESS][DOMAIN_NAME]" at bounding box center [684, 227] width 963 height 24
click at [471, 300] on div "Primary Contact Name Sophea Tep" at bounding box center [684, 308] width 963 height 44
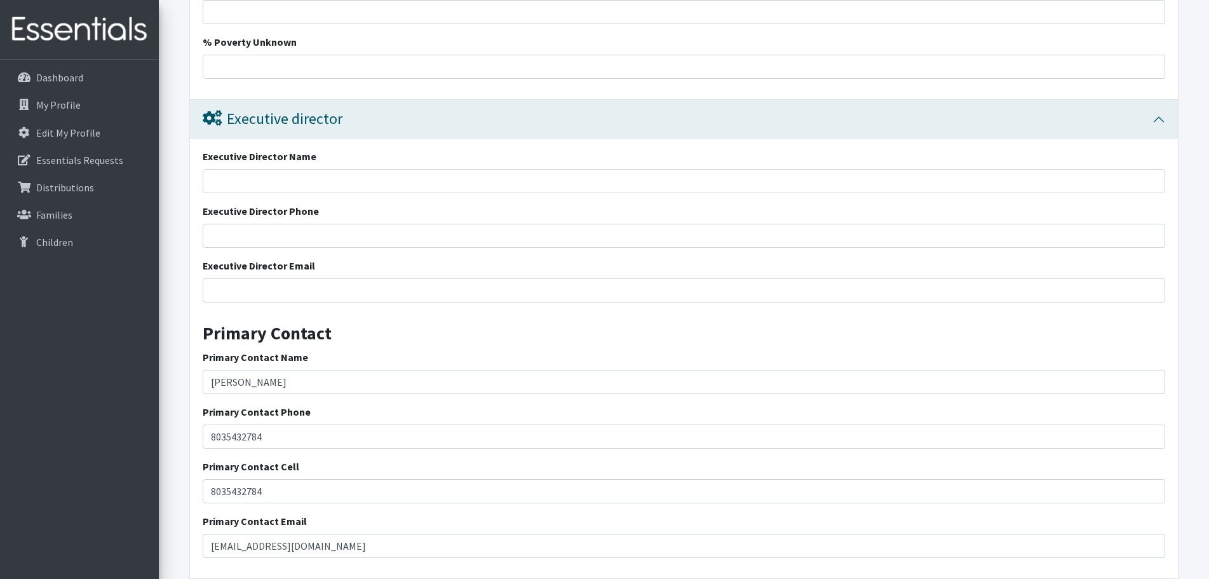
scroll to position [2493, 0]
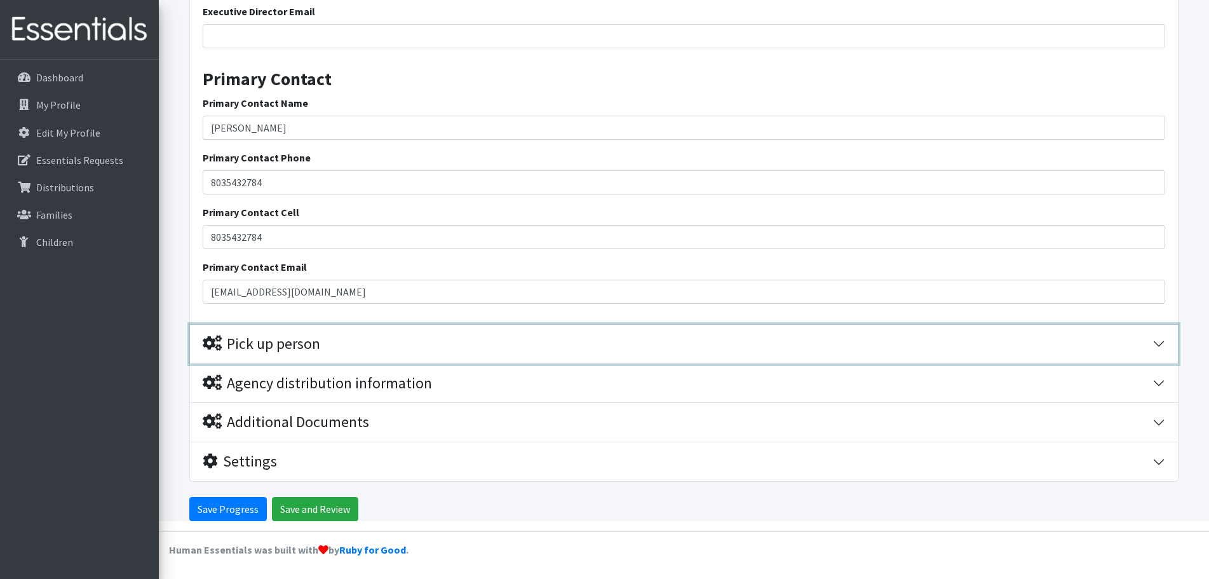
click at [381, 343] on div "Pick up person" at bounding box center [678, 344] width 950 height 18
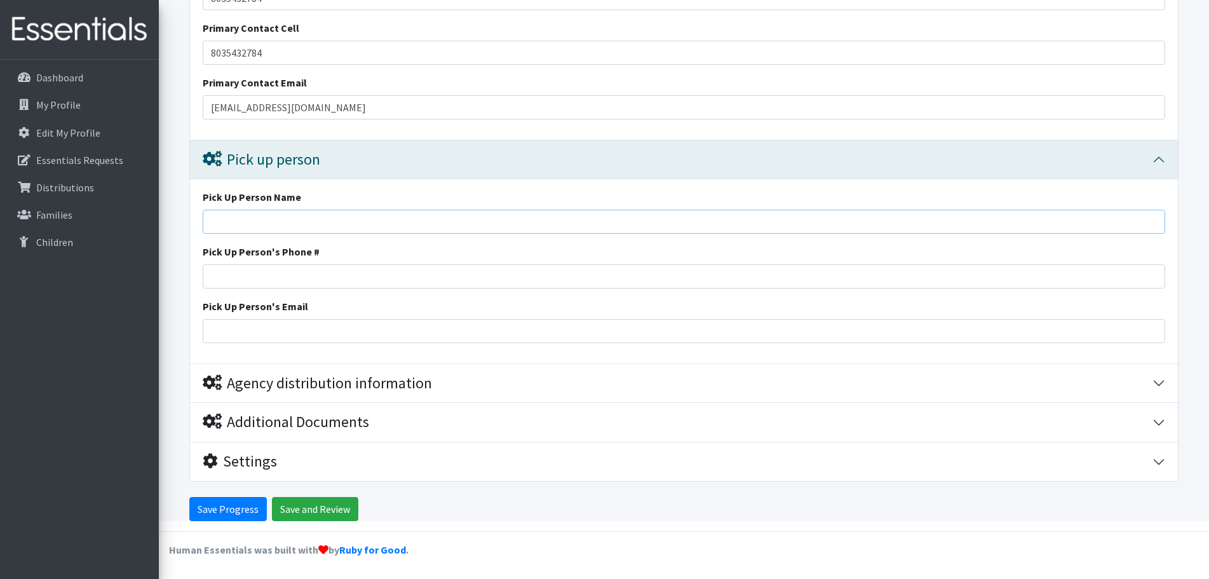
click at [383, 223] on input "Pick Up Person Name" at bounding box center [684, 222] width 963 height 24
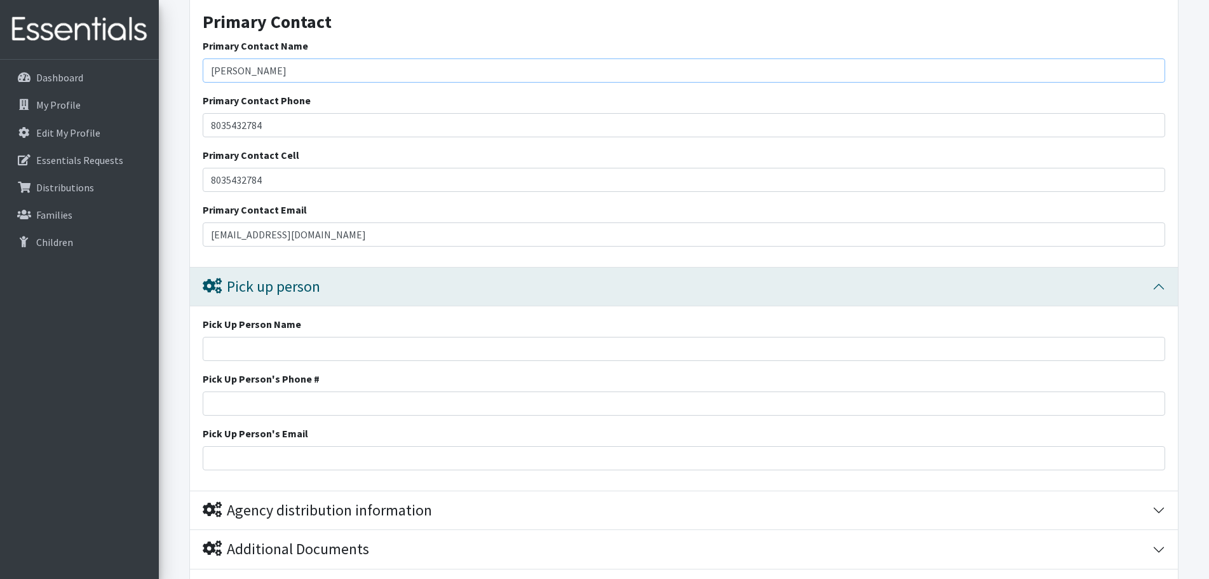
click at [353, 71] on input "[PERSON_NAME]" at bounding box center [684, 70] width 963 height 24
click at [264, 363] on div "Pick Up Person Name Pick Up Person's Phone # Pick Up Person's Email" at bounding box center [684, 398] width 988 height 184
click at [267, 351] on input "Pick Up Person Name" at bounding box center [684, 349] width 963 height 24
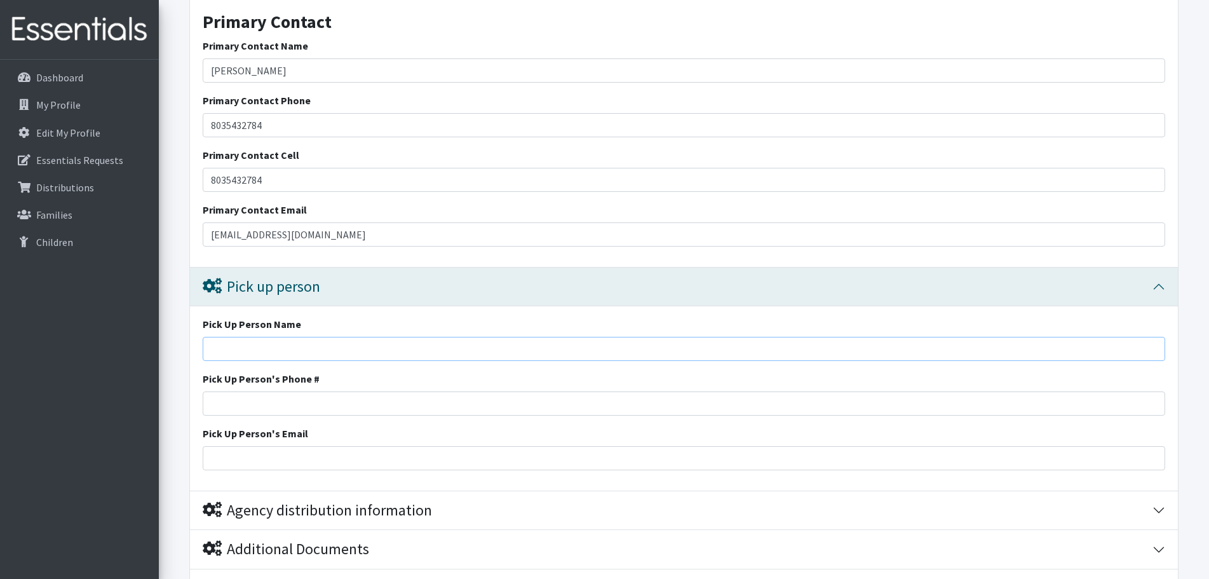
paste input "[PERSON_NAME]"
type input "[PERSON_NAME]"
click at [275, 122] on input "8035432784" at bounding box center [684, 125] width 963 height 24
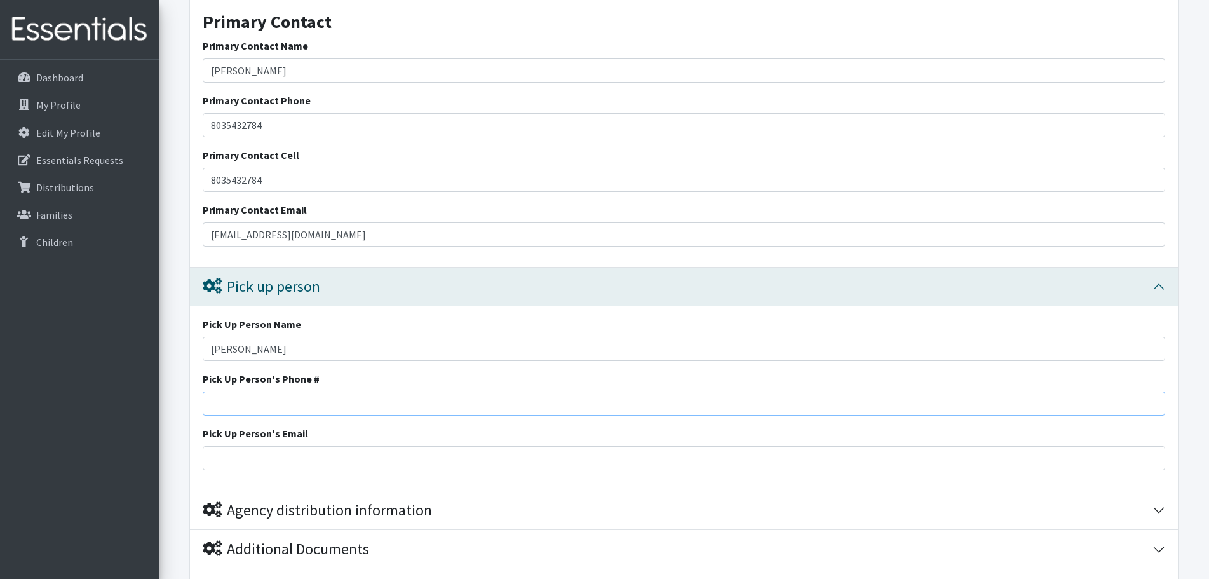
click at [263, 405] on input "Pick Up Person's Phone #" at bounding box center [684, 403] width 963 height 24
paste input "8035432784"
type input "8035432784"
click at [234, 459] on input "Pick Up Person's Email" at bounding box center [684, 458] width 963 height 24
type input "[EMAIL_ADDRESS][DOMAIN_NAME]"
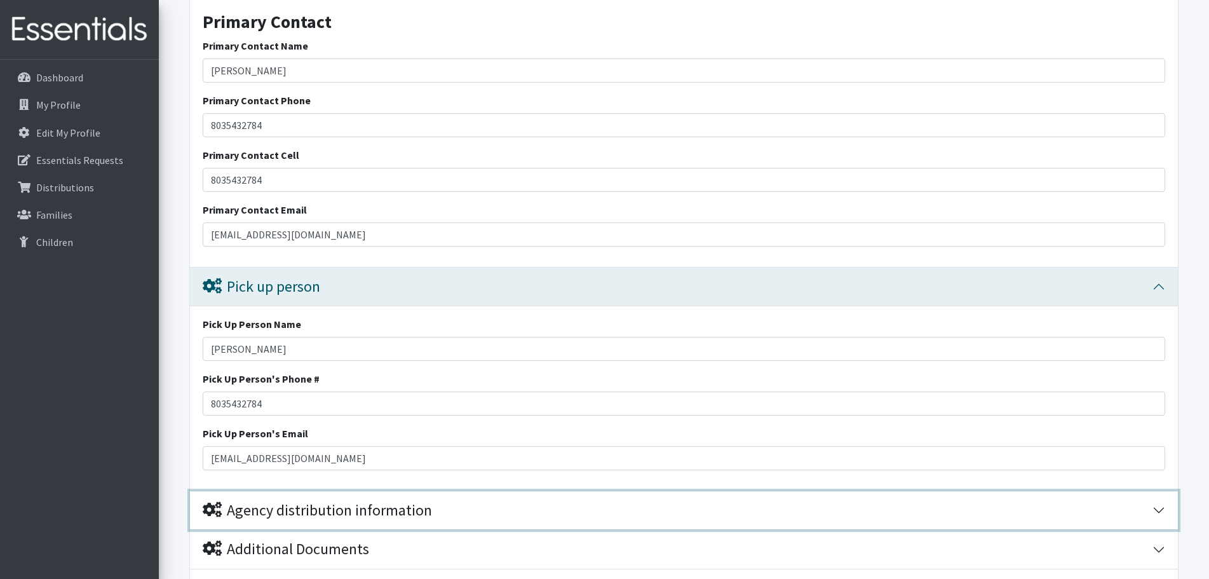
click at [317, 505] on div "Agency distribution information" at bounding box center [317, 510] width 229 height 18
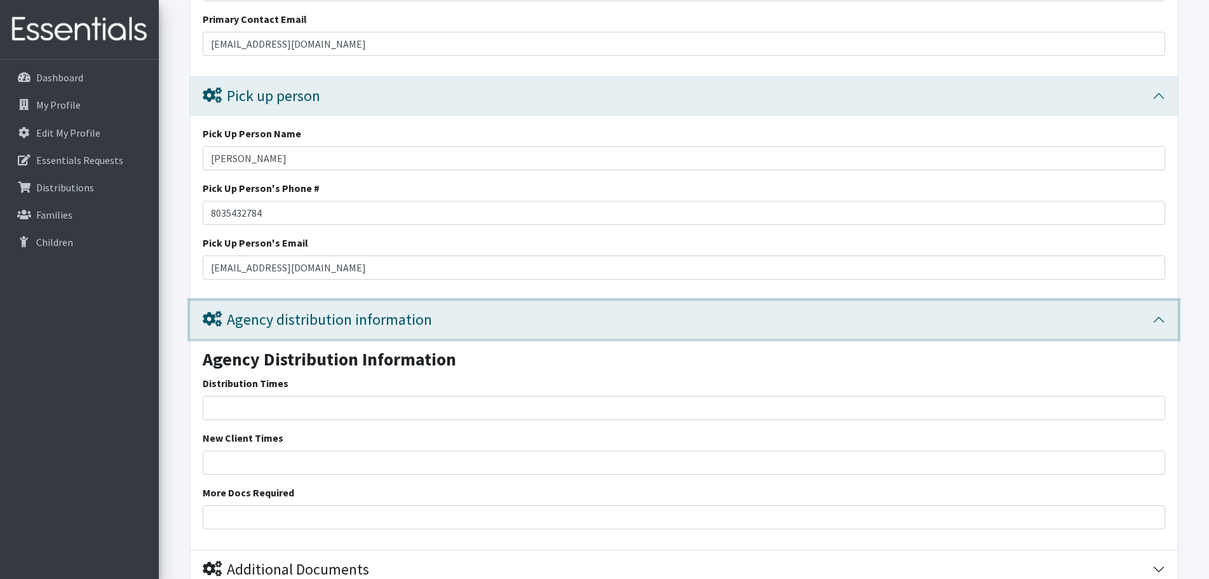
scroll to position [2804, 0]
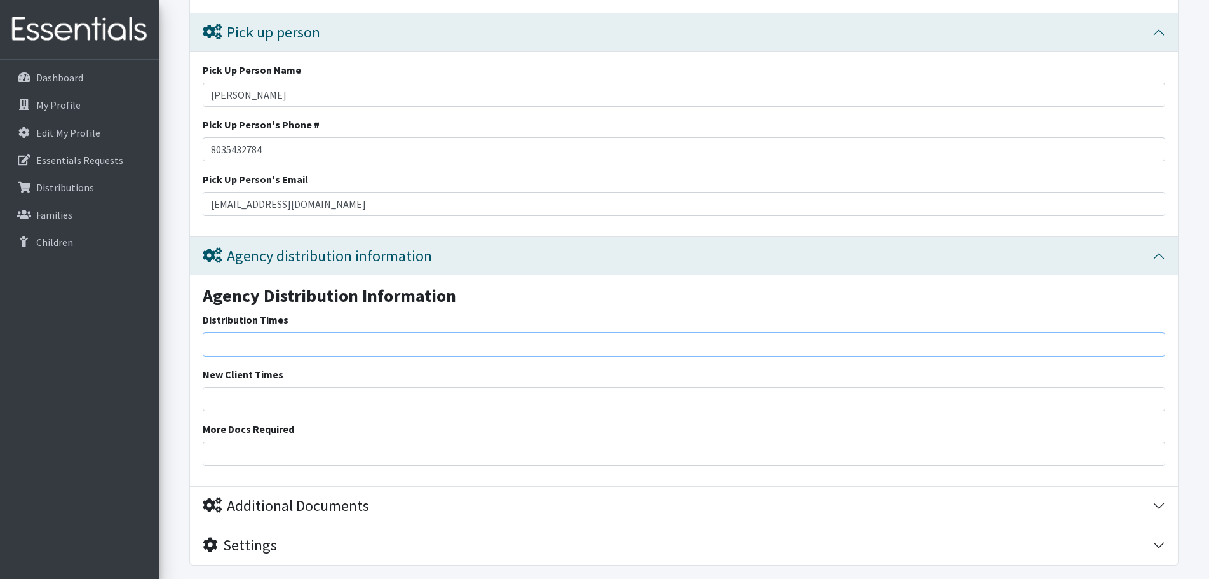
click at [313, 348] on input "Distribution Times" at bounding box center [684, 344] width 963 height 24
type input "7"
click at [729, 393] on input "New Client Times" at bounding box center [684, 399] width 963 height 24
click at [355, 347] on input "8-3" at bounding box center [684, 344] width 963 height 24
type input "8am - 3pm"
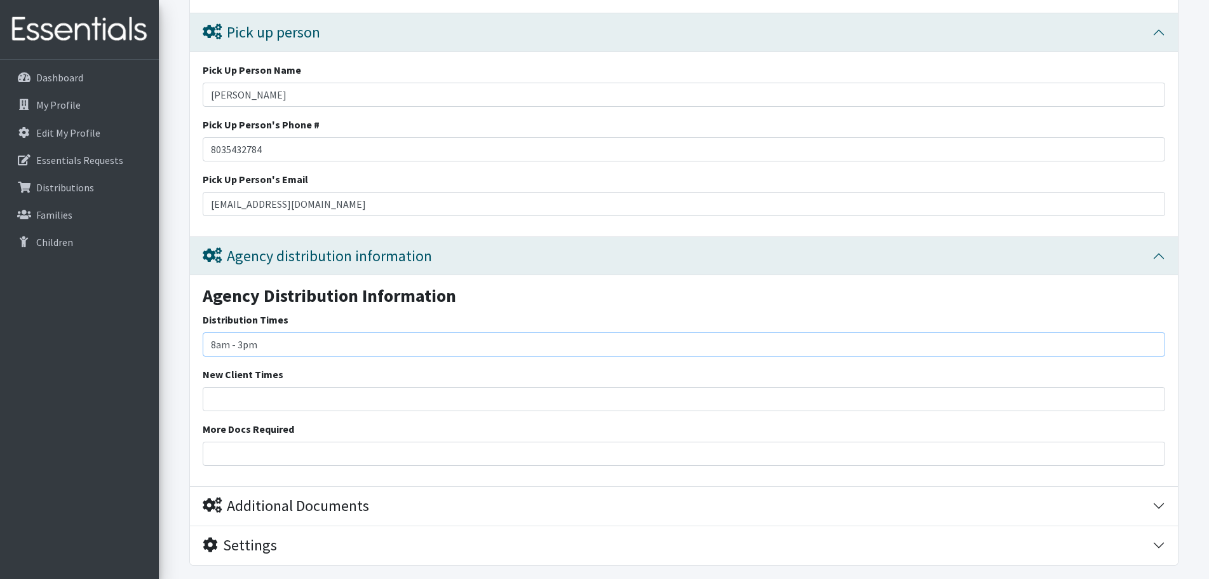
scroll to position [2888, 0]
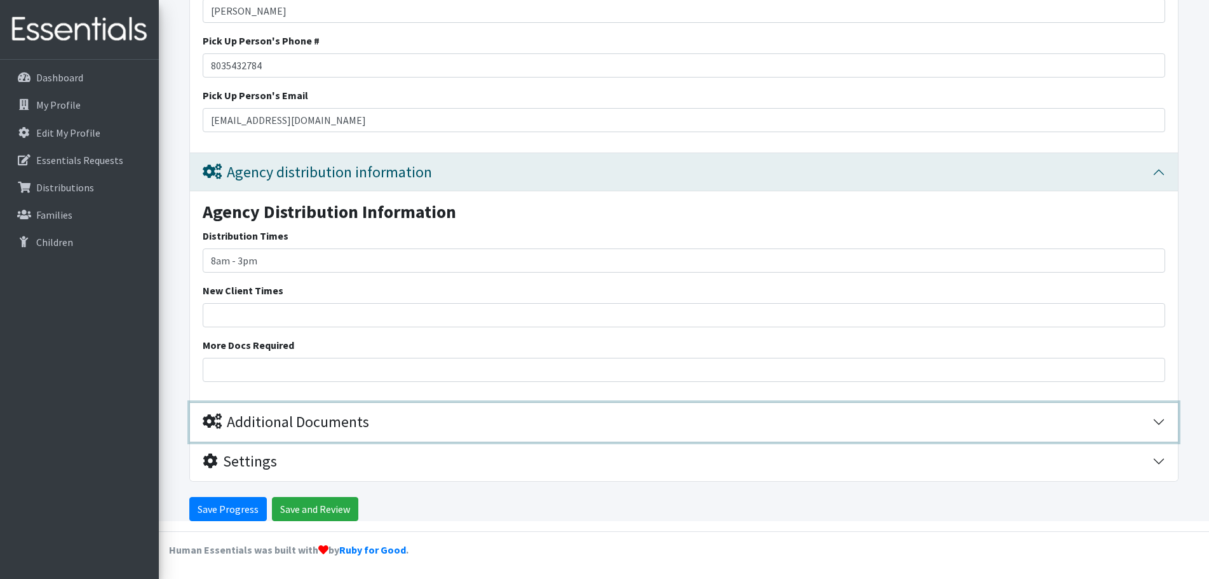
click at [346, 427] on div "Additional Documents" at bounding box center [286, 422] width 166 height 18
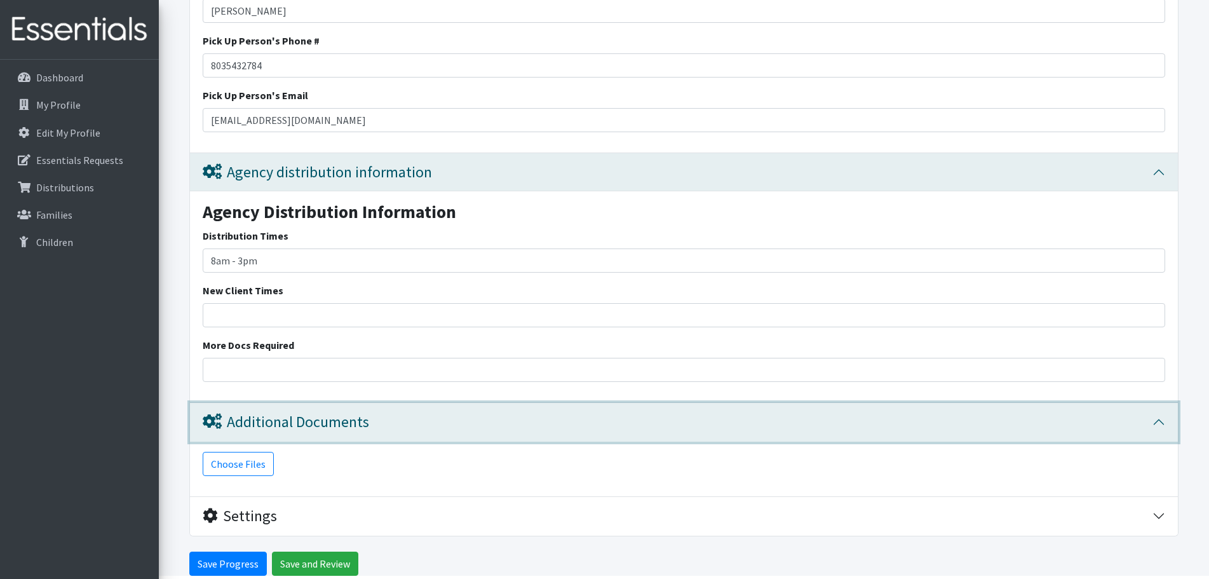
scroll to position [2943, 0]
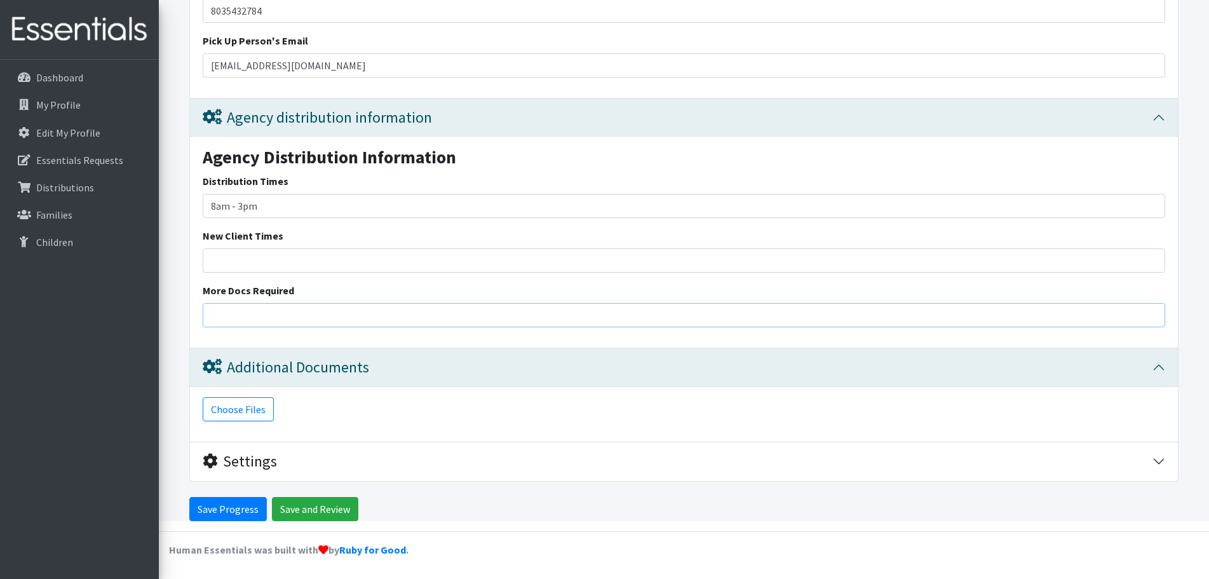
click at [398, 309] on input "More Docs Required" at bounding box center [684, 315] width 963 height 24
type input "[DATE] is the last day of school"
click at [230, 505] on input "Save Progress" at bounding box center [228, 509] width 78 height 24
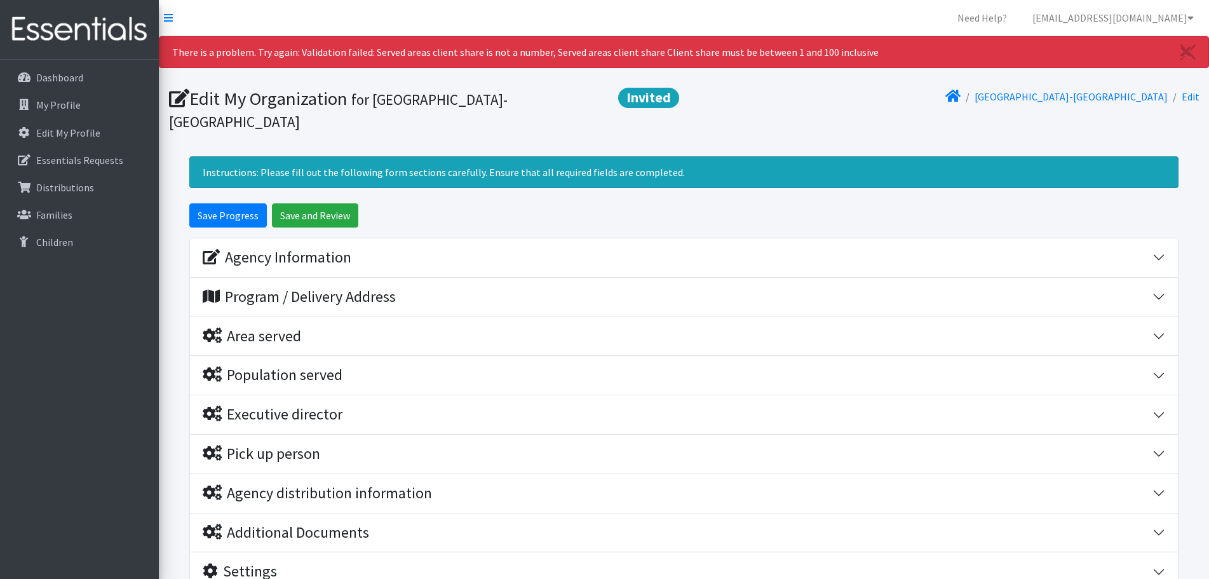
scroll to position [110, 0]
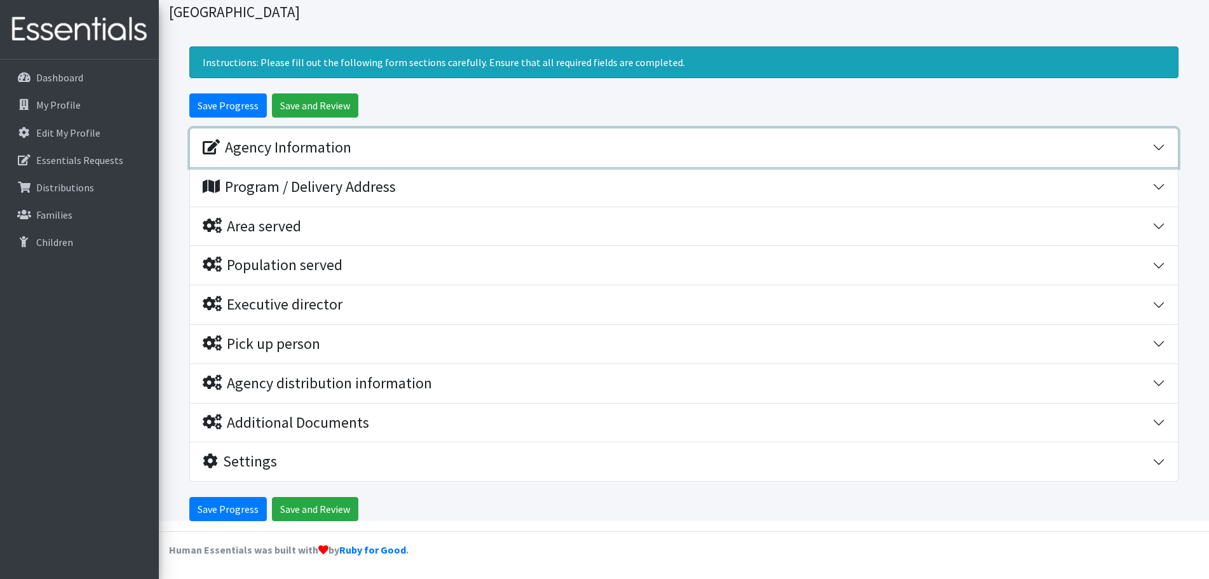
click at [401, 157] on button "Agency Information" at bounding box center [684, 147] width 988 height 39
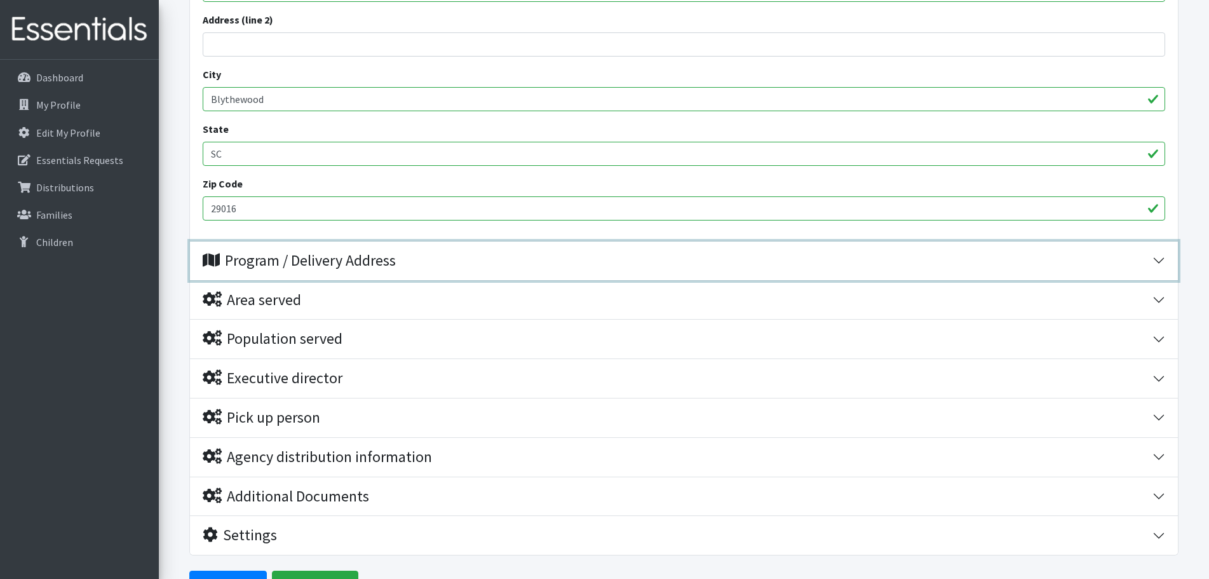
click at [435, 266] on div "Program / Delivery Address" at bounding box center [678, 261] width 950 height 18
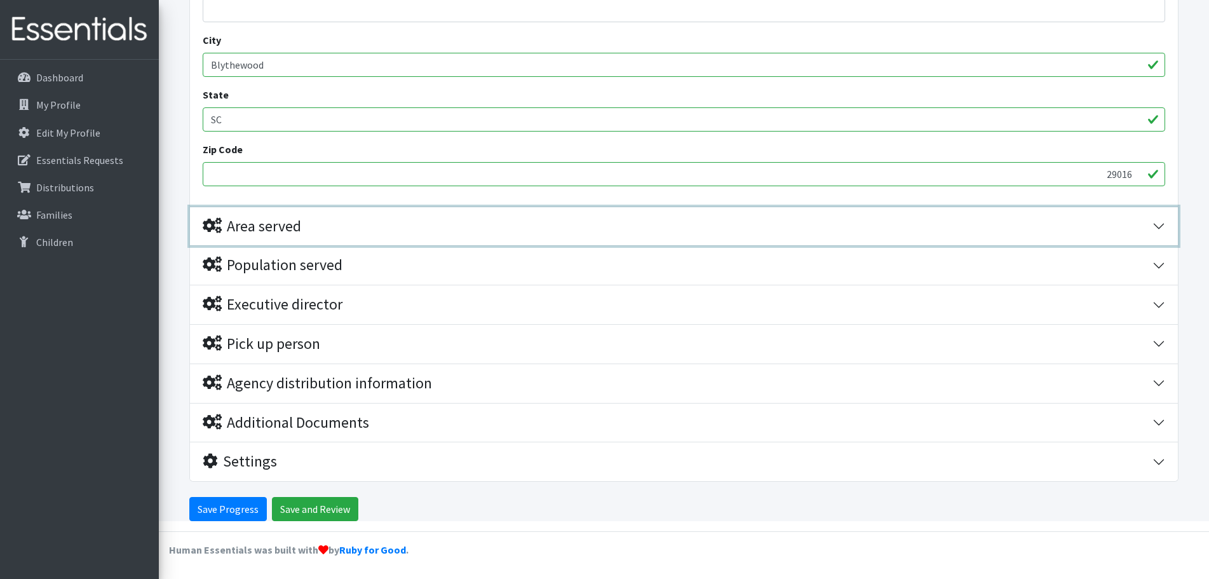
click at [452, 234] on div "Area served" at bounding box center [678, 226] width 950 height 18
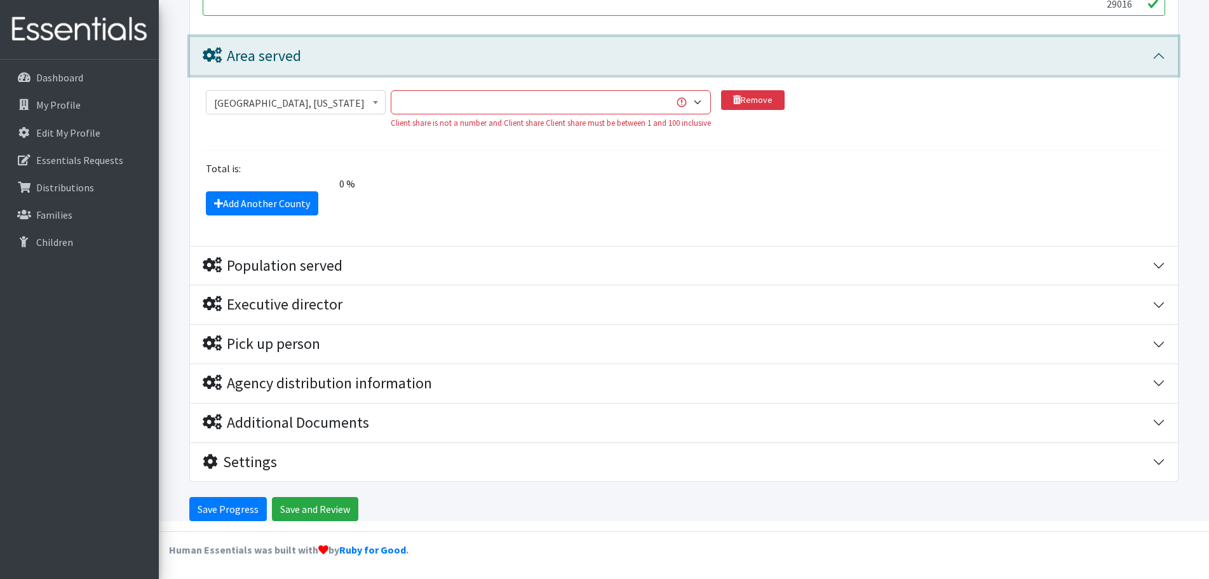
scroll to position [1029, 0]
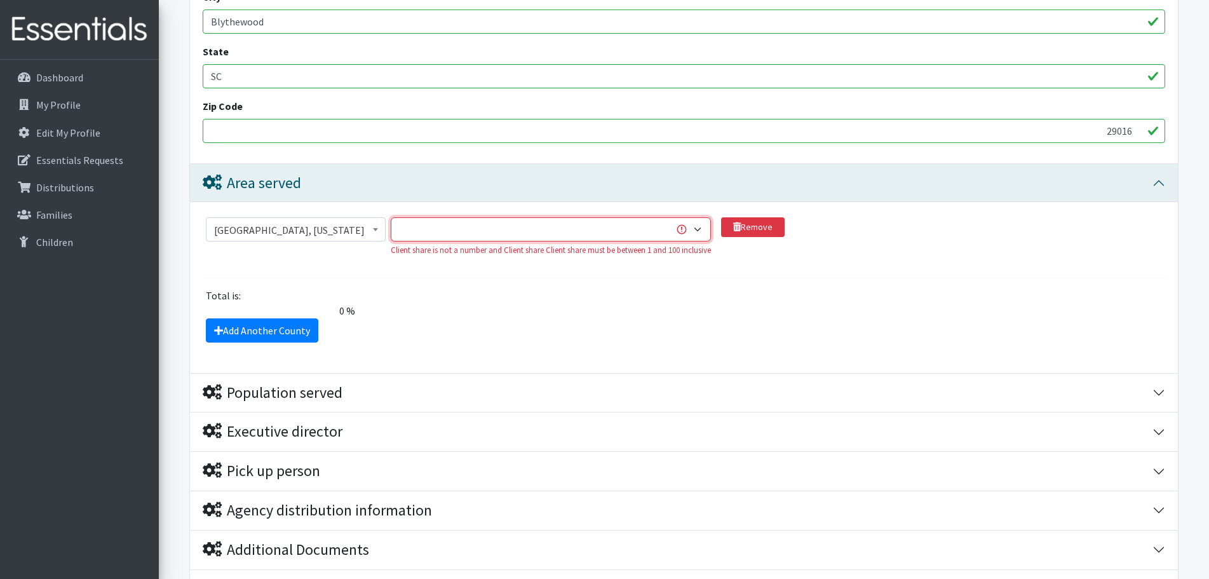
click at [559, 227] on select "1 2 3 4 5 6 7 8 9 10 11 12 13 14 15 16 17 18 19 20 21 22 23 24 25 26 27 28 29 3…" at bounding box center [551, 229] width 320 height 24
click at [749, 267] on section "Abbeville County, South Carolina Acadia Parish, Louisiana Accomack County, Virg…" at bounding box center [684, 247] width 963 height 60
click at [733, 226] on icon at bounding box center [737, 226] width 8 height 9
select select
click at [759, 230] on link "Remove" at bounding box center [753, 227] width 64 height 20
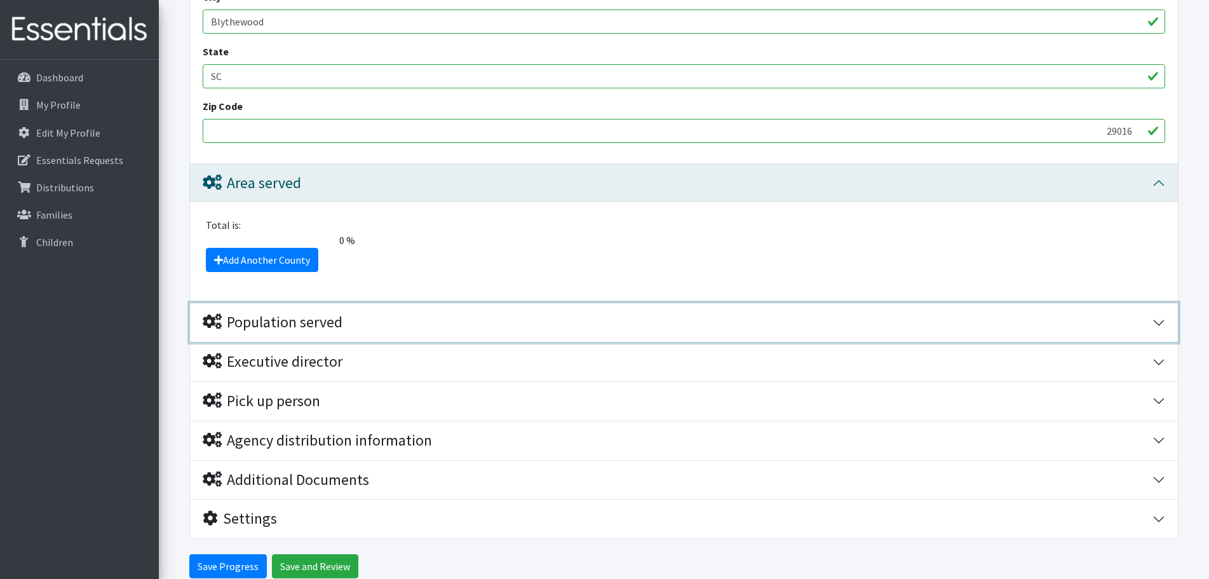
click at [483, 319] on div "Population served" at bounding box center [678, 322] width 950 height 18
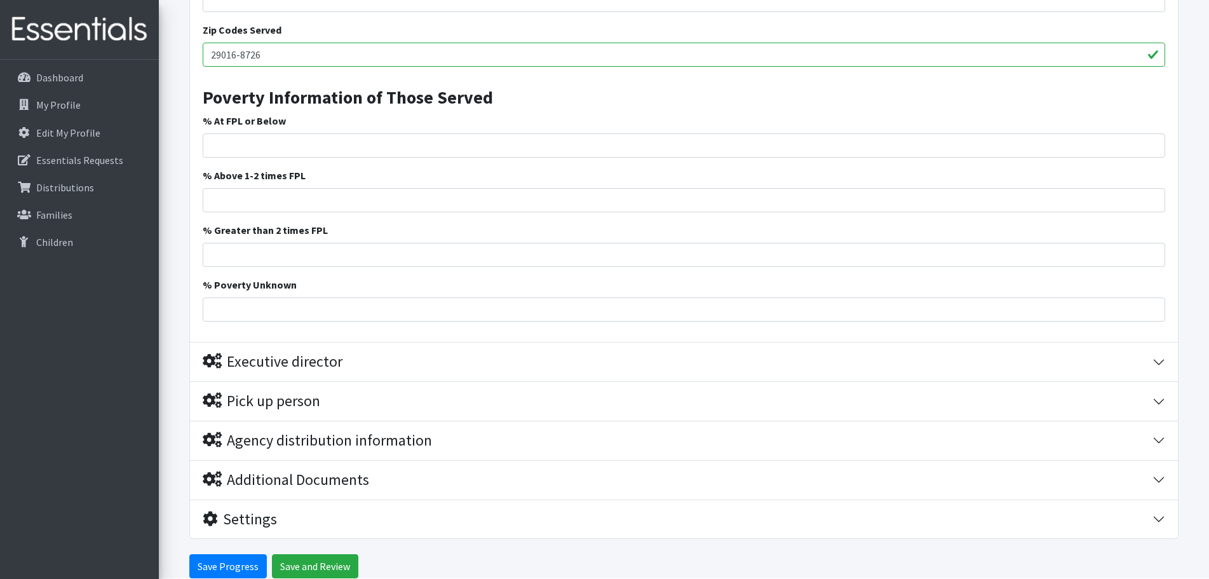
scroll to position [1919, 0]
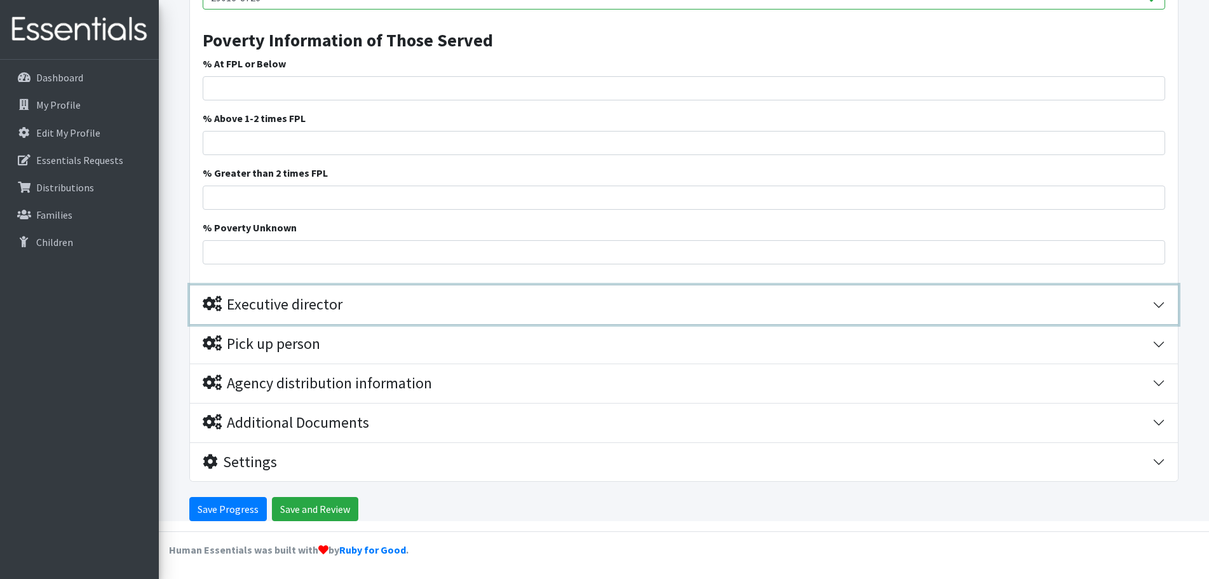
click at [311, 298] on div "Executive director" at bounding box center [273, 304] width 140 height 18
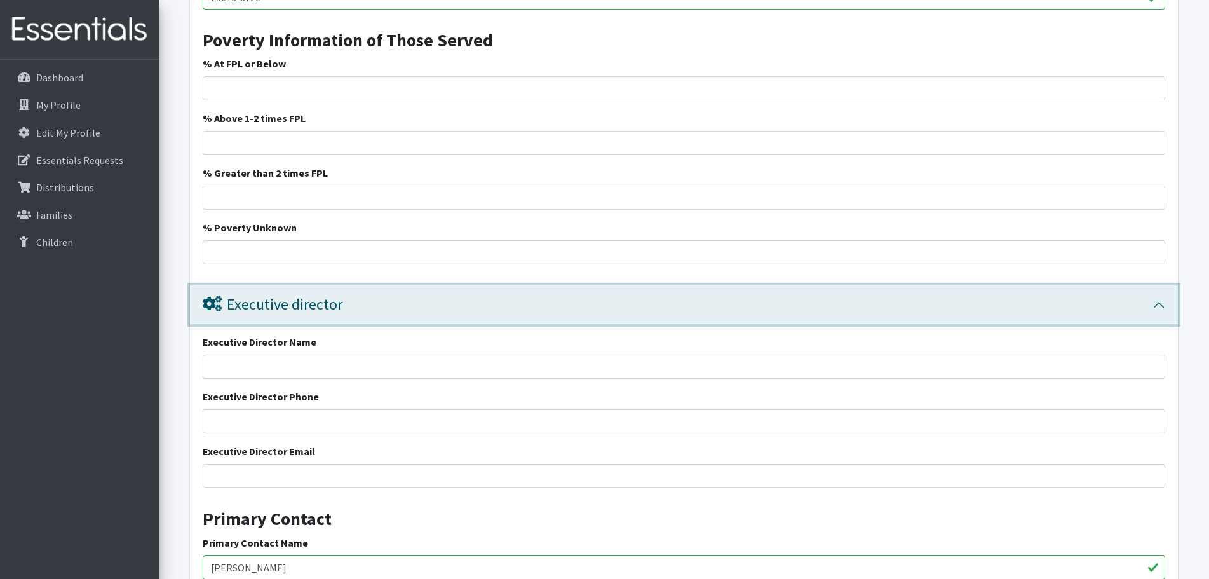
scroll to position [2479, 0]
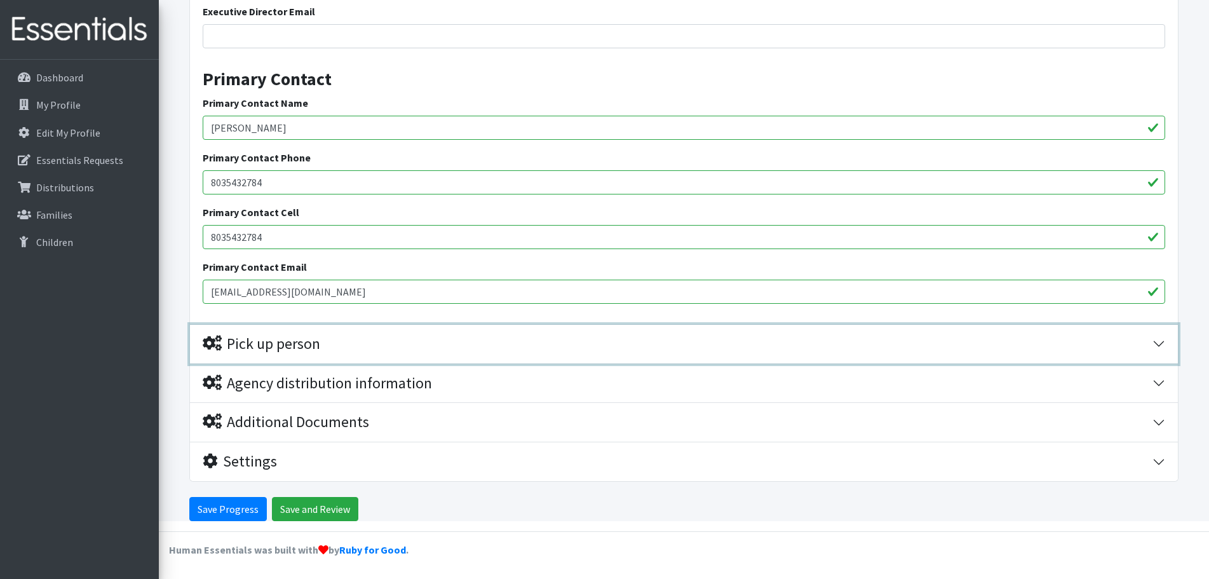
click at [317, 339] on div "Pick up person" at bounding box center [262, 344] width 118 height 18
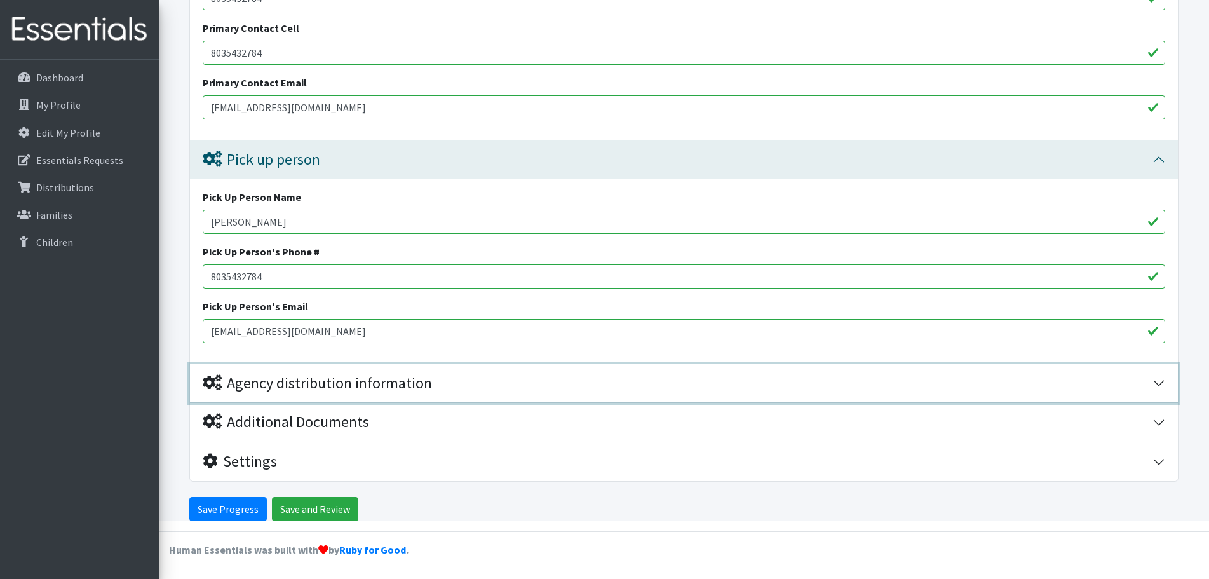
click at [341, 380] on div "Agency distribution information" at bounding box center [317, 383] width 229 height 18
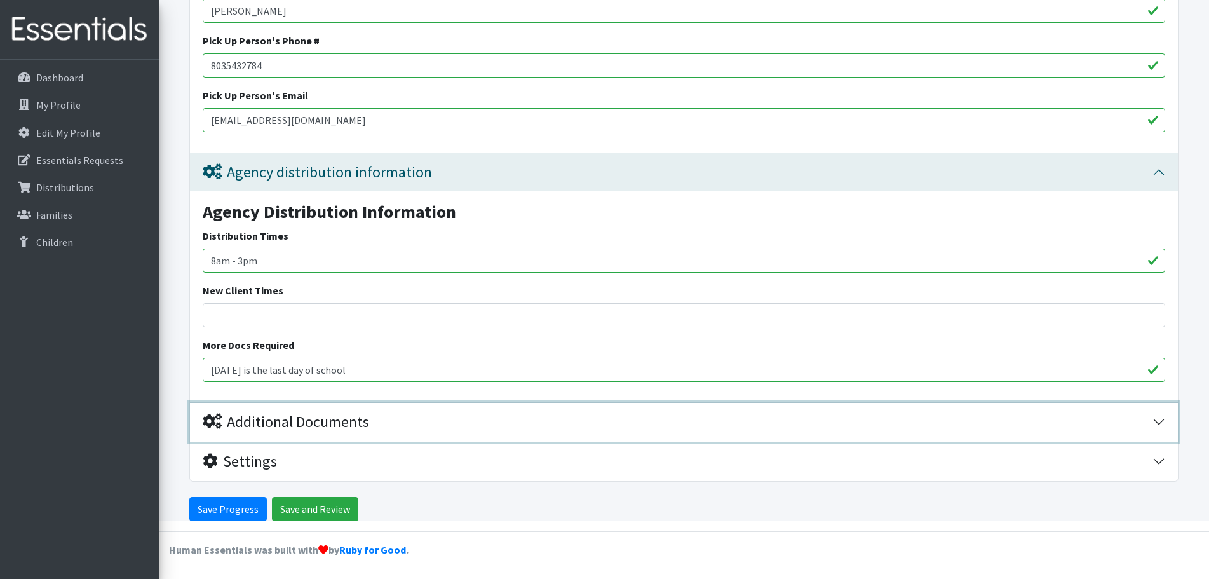
click at [339, 406] on button "Additional Documents" at bounding box center [684, 422] width 988 height 39
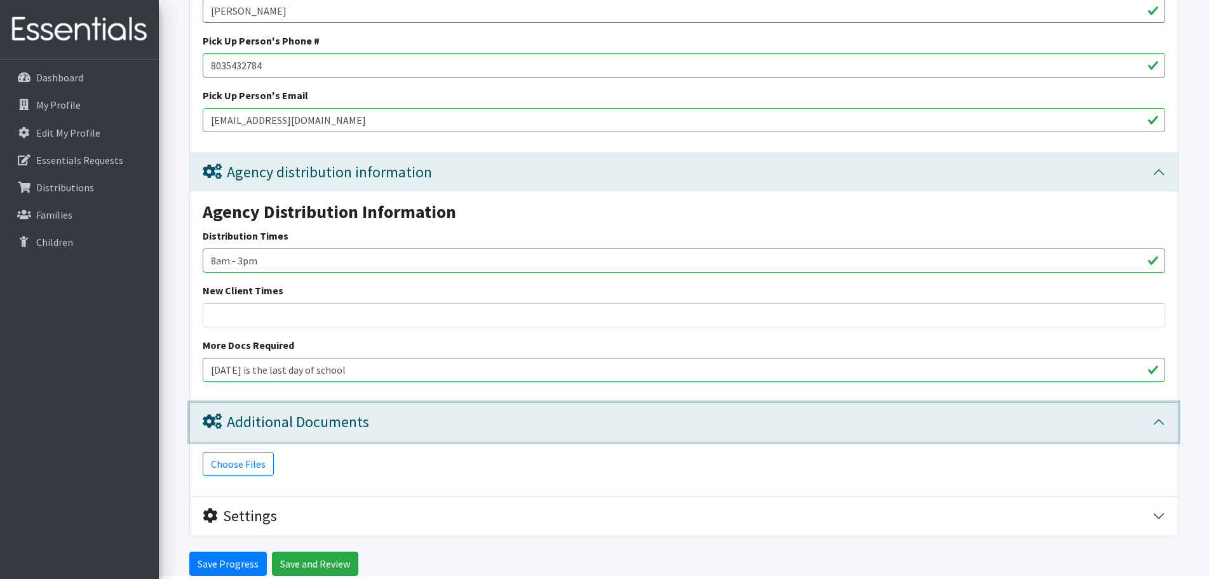
scroll to position [2929, 0]
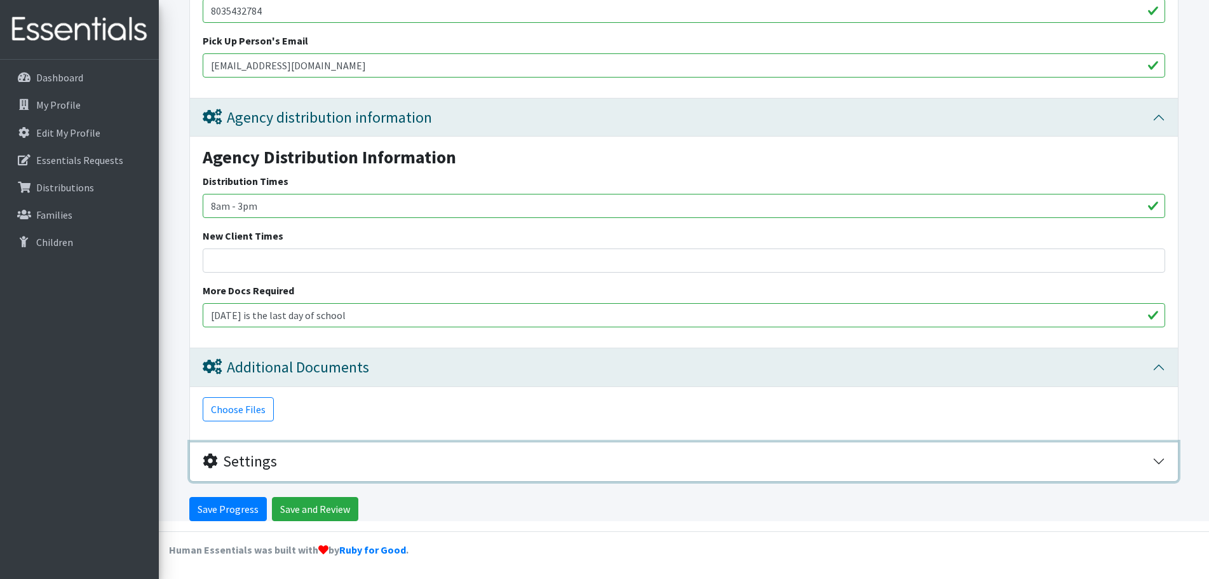
click at [341, 449] on button "Settings" at bounding box center [684, 461] width 988 height 39
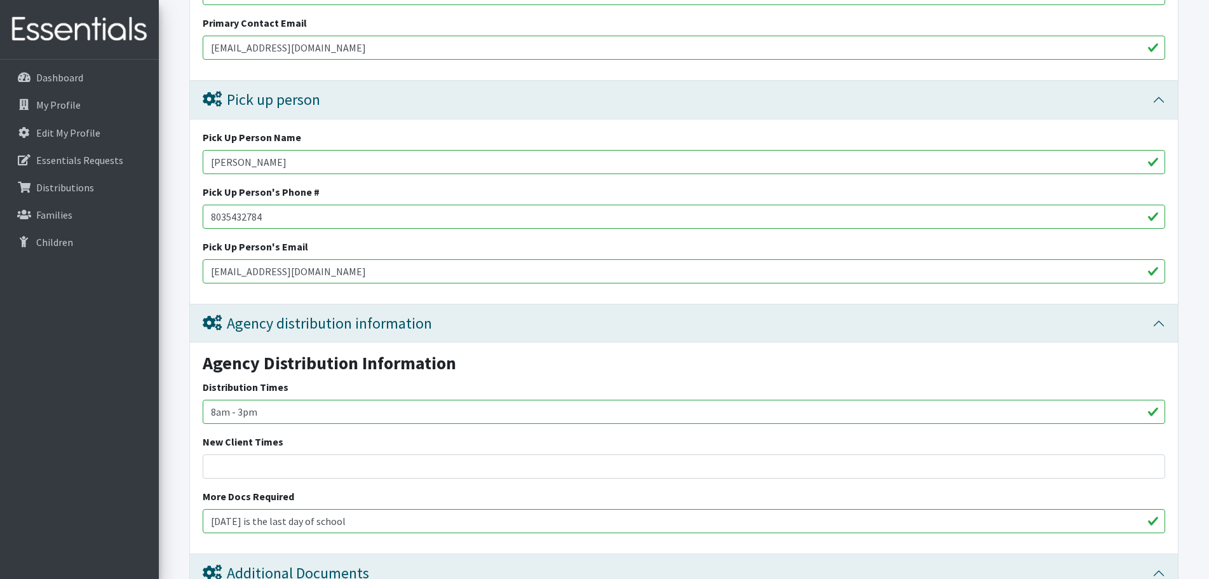
scroll to position [3041, 0]
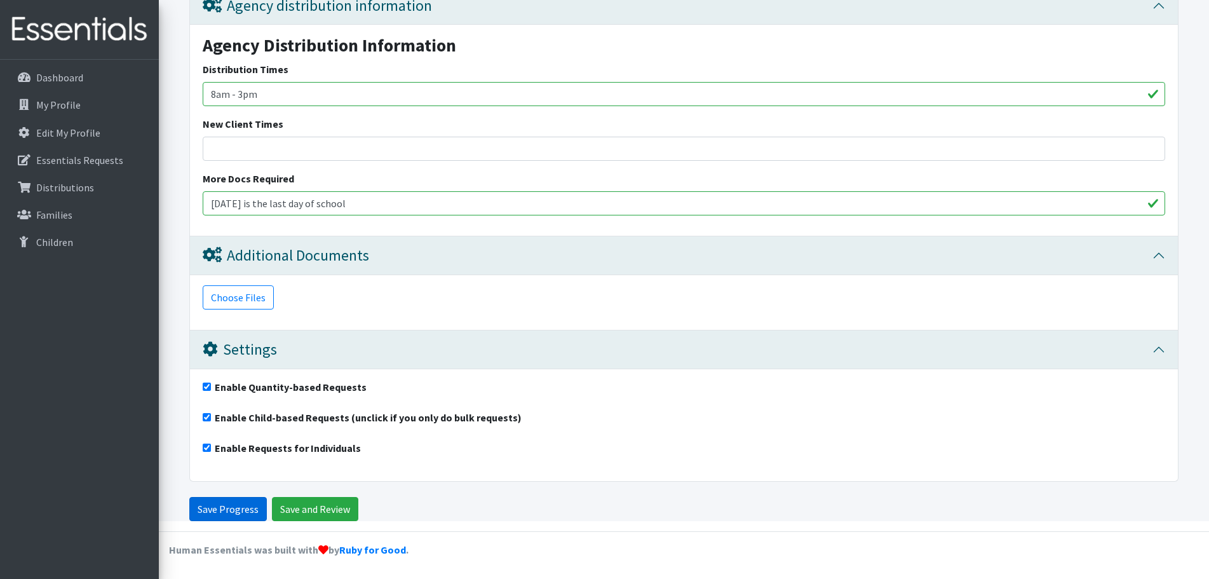
click at [250, 499] on input "Save Progress" at bounding box center [228, 509] width 78 height 24
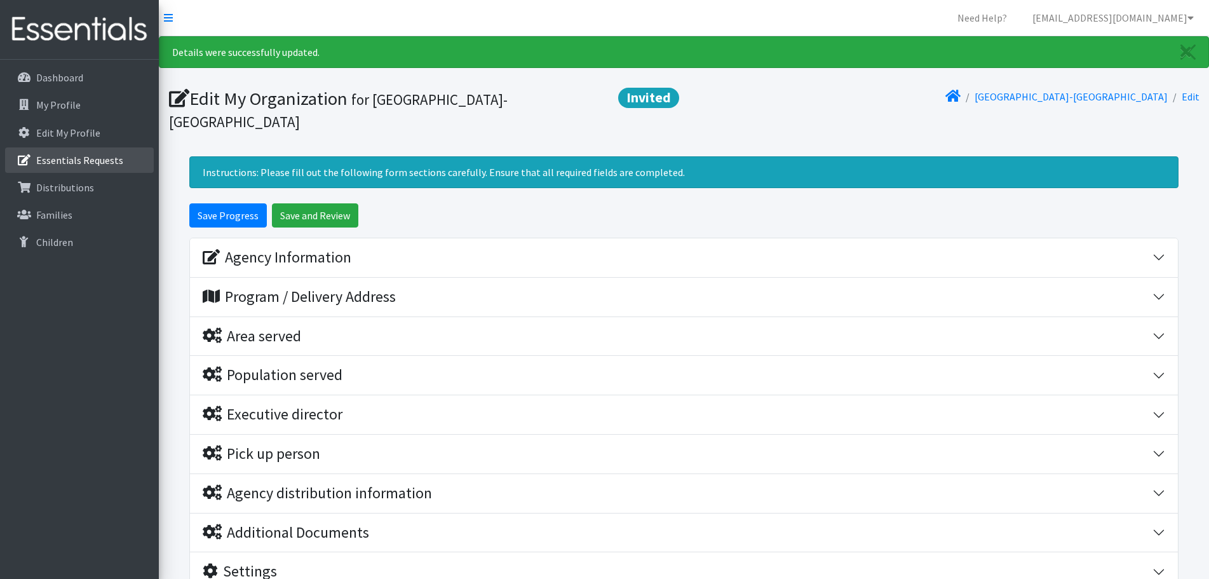
click at [125, 158] on link "Essentials Requests" at bounding box center [79, 159] width 149 height 25
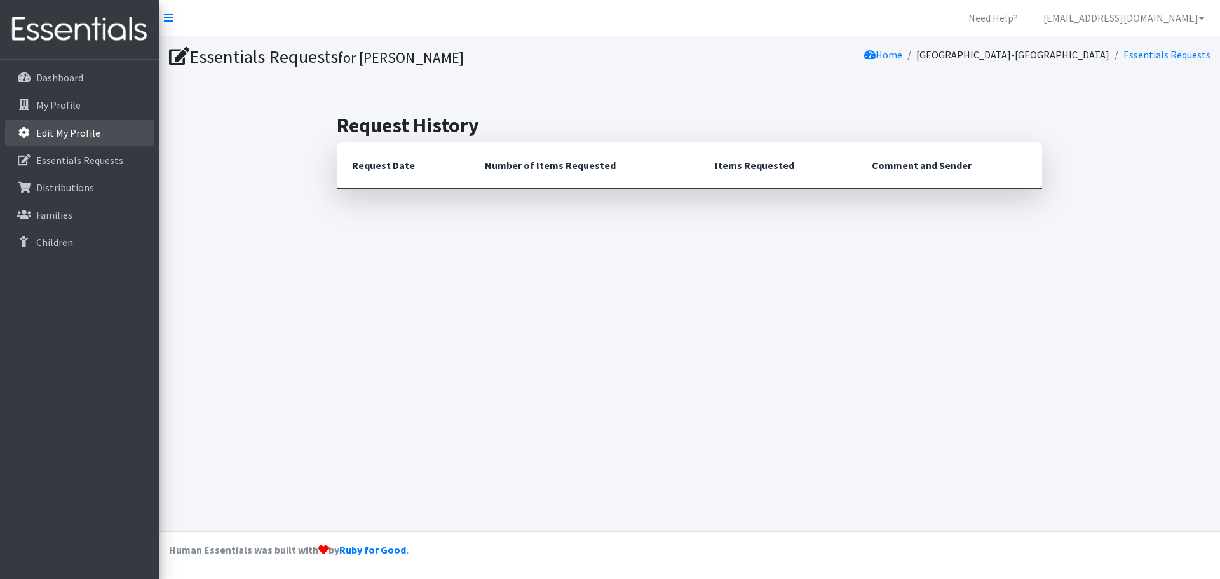
click at [125, 130] on link "Edit My Profile" at bounding box center [79, 132] width 149 height 25
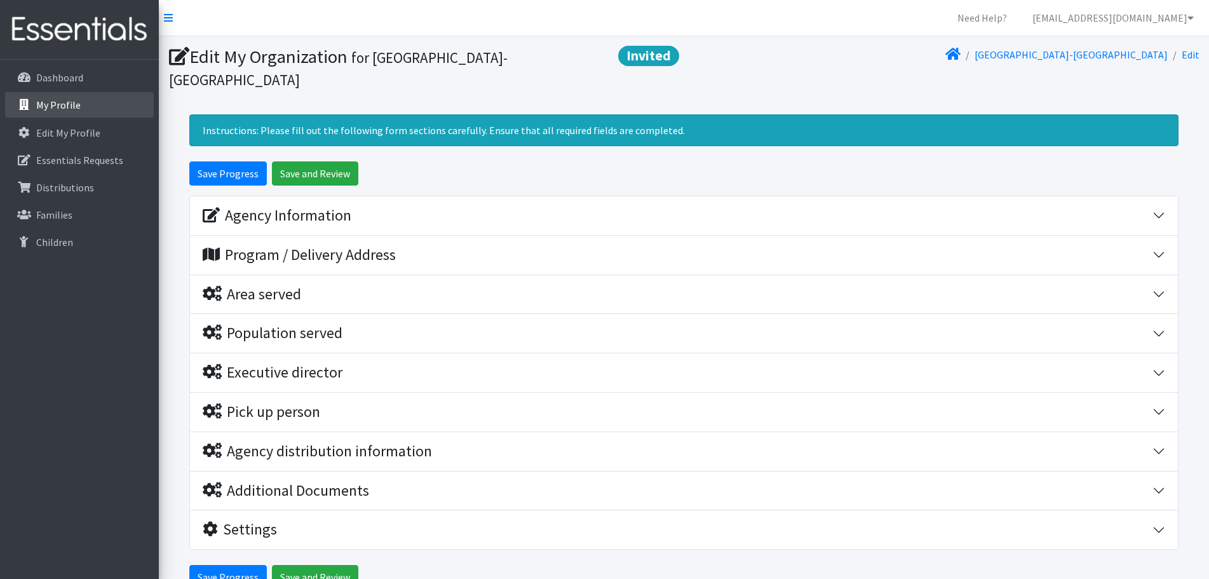
click at [127, 105] on link "My Profile" at bounding box center [79, 104] width 149 height 25
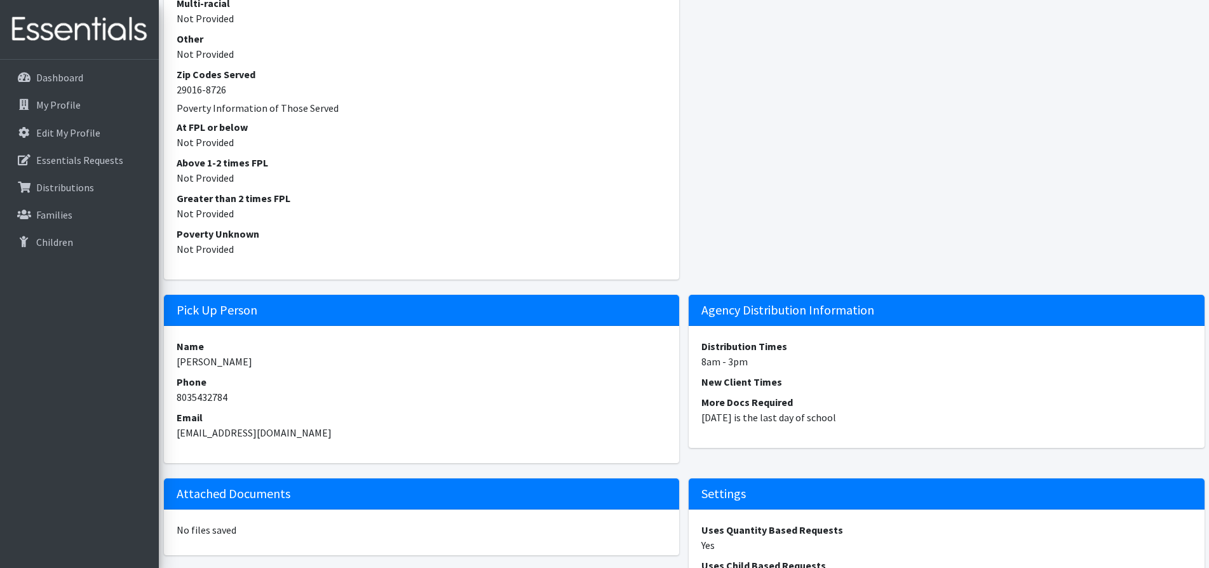
scroll to position [1017, 0]
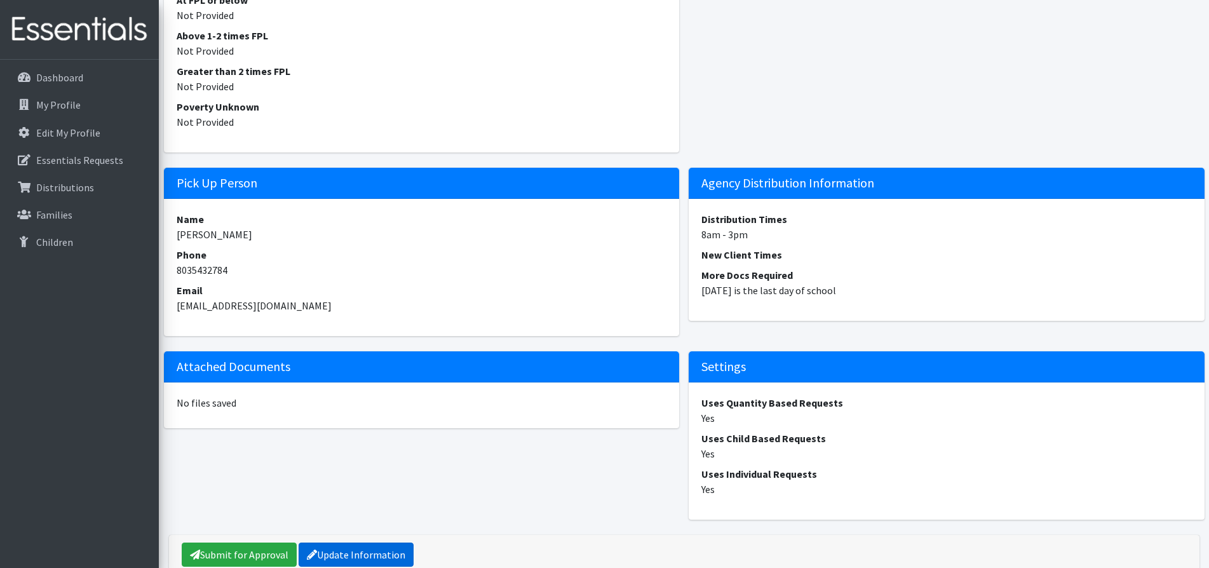
click at [362, 553] on link "Update Information" at bounding box center [356, 555] width 115 height 24
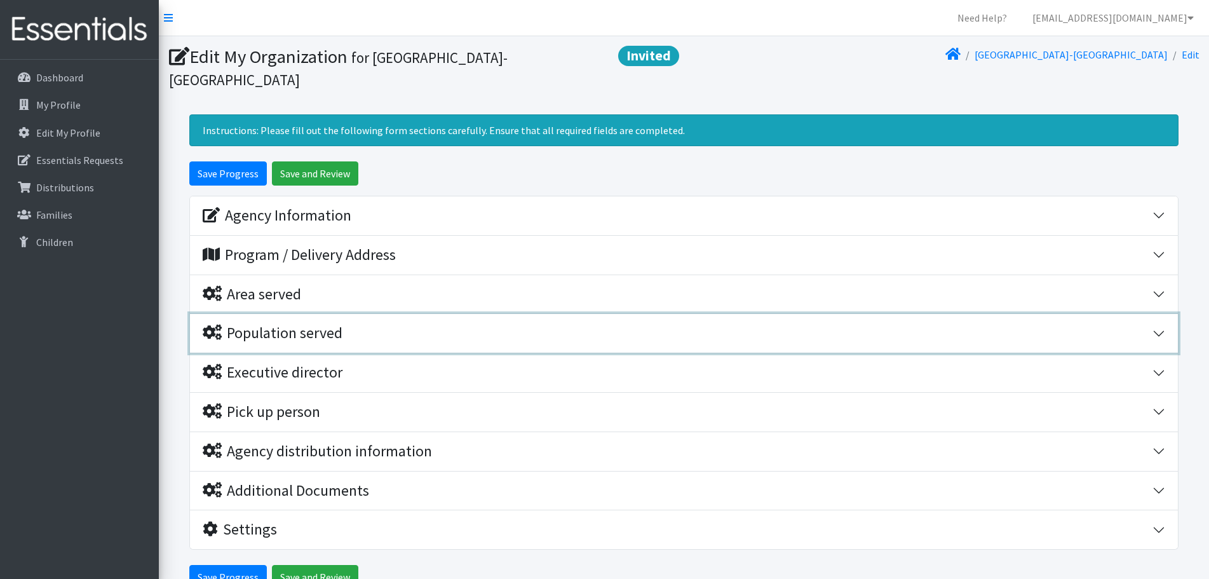
click at [336, 340] on div "Population served" at bounding box center [273, 333] width 140 height 18
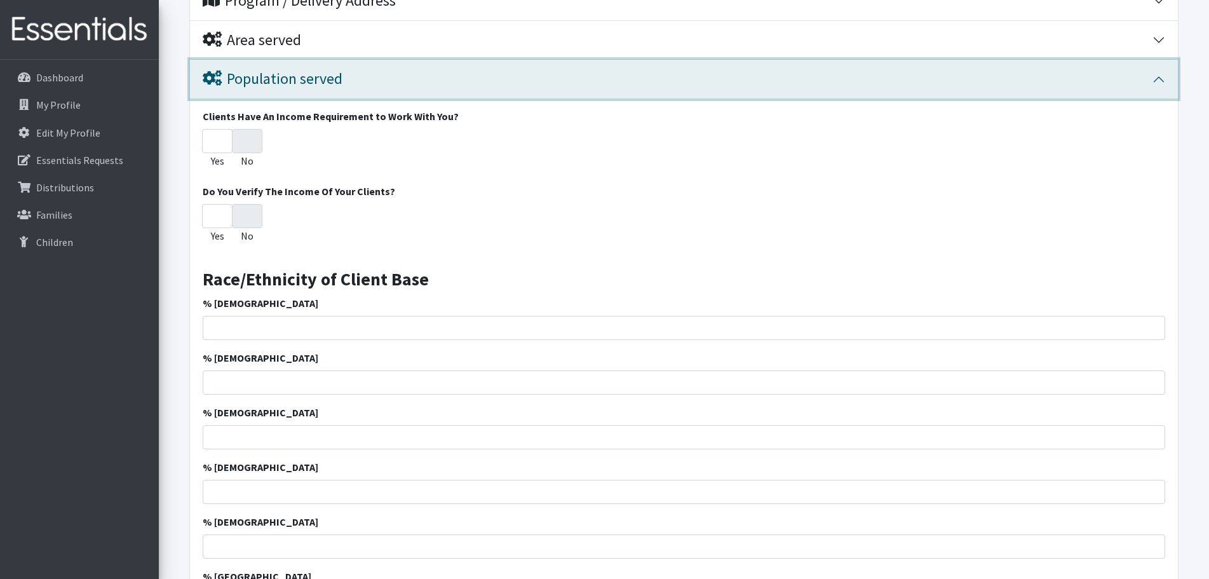
scroll to position [318, 0]
